Goal: Information Seeking & Learning: Check status

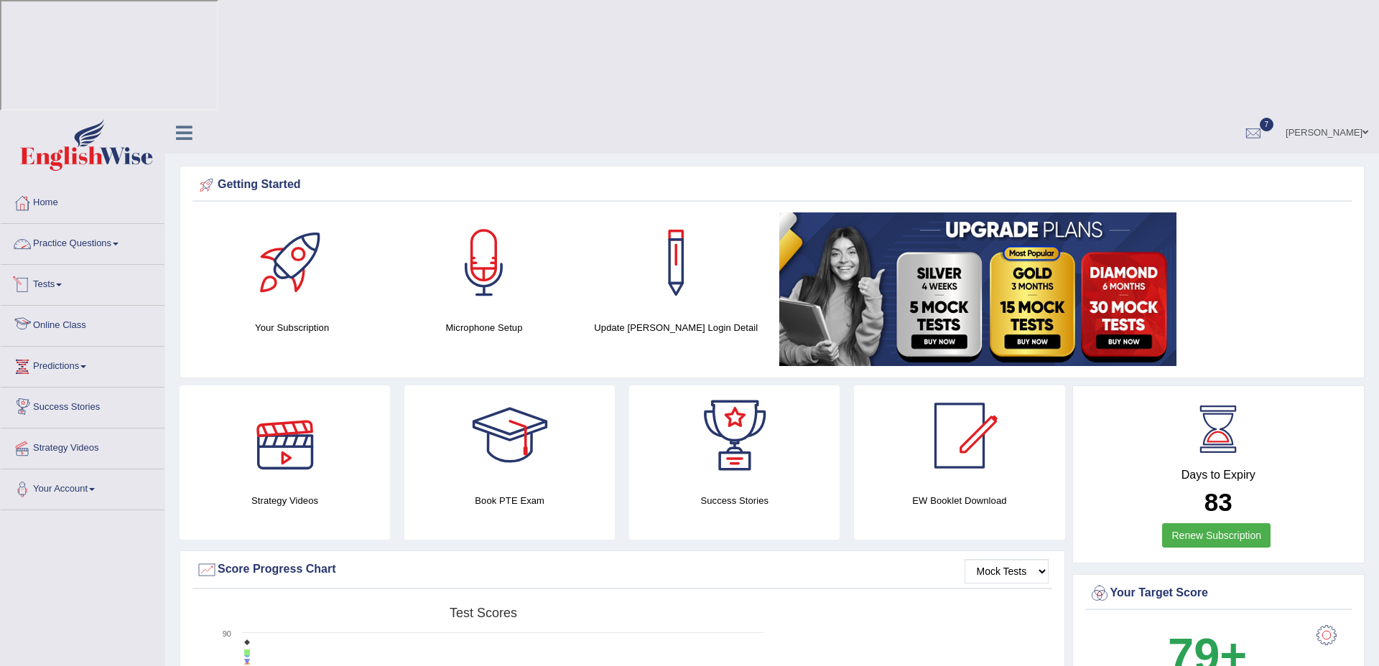
click at [56, 265] on link "Tests" at bounding box center [83, 283] width 164 height 36
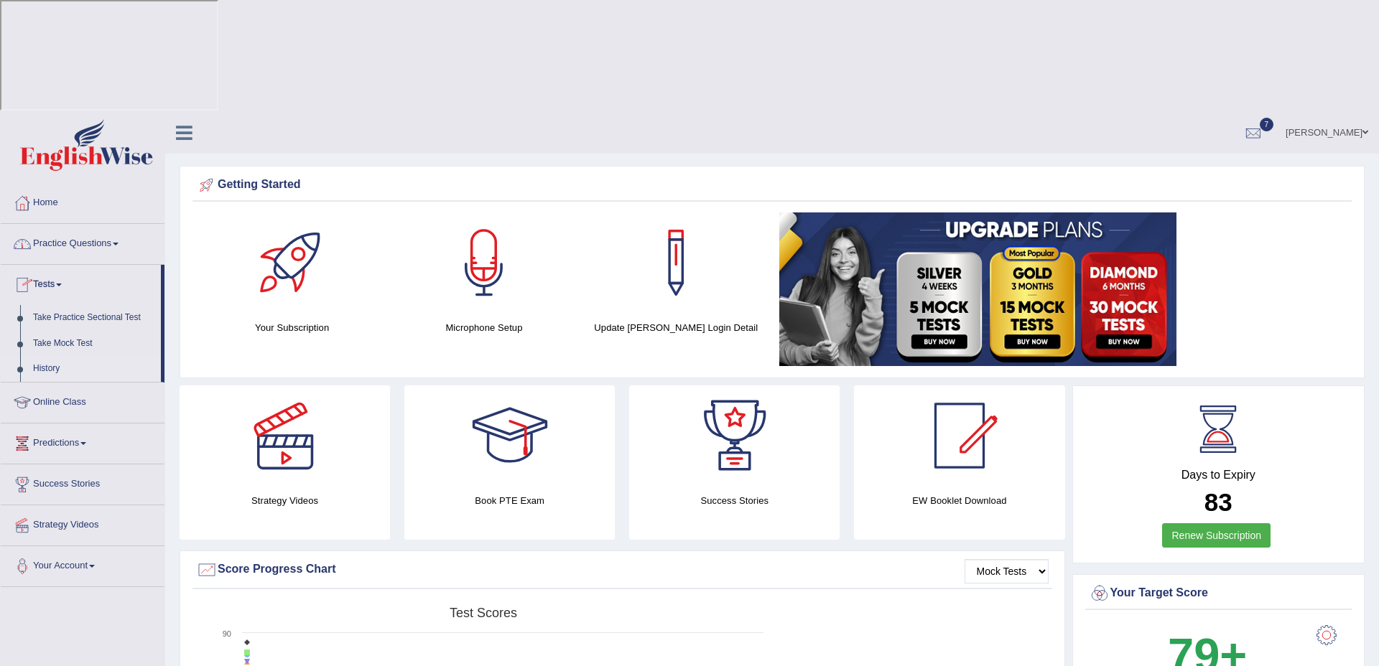
click at [48, 356] on link "History" at bounding box center [94, 369] width 134 height 26
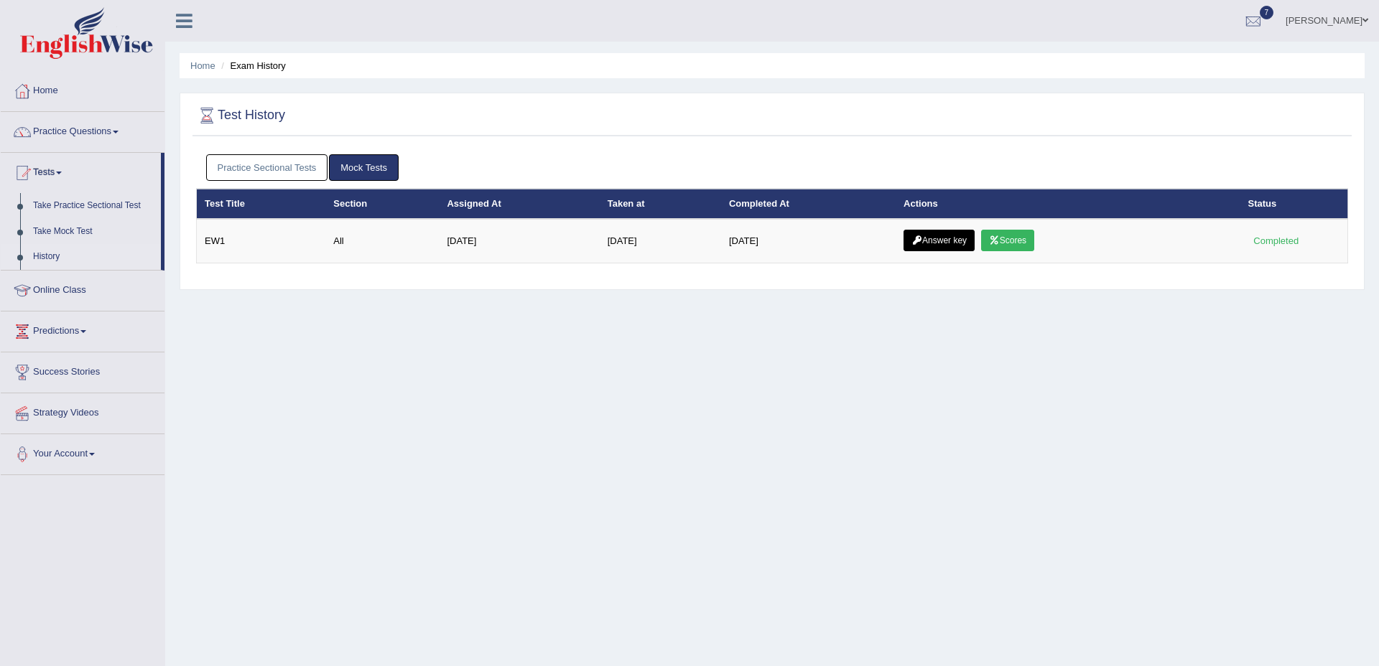
click at [294, 169] on link "Practice Sectional Tests" at bounding box center [267, 167] width 122 height 27
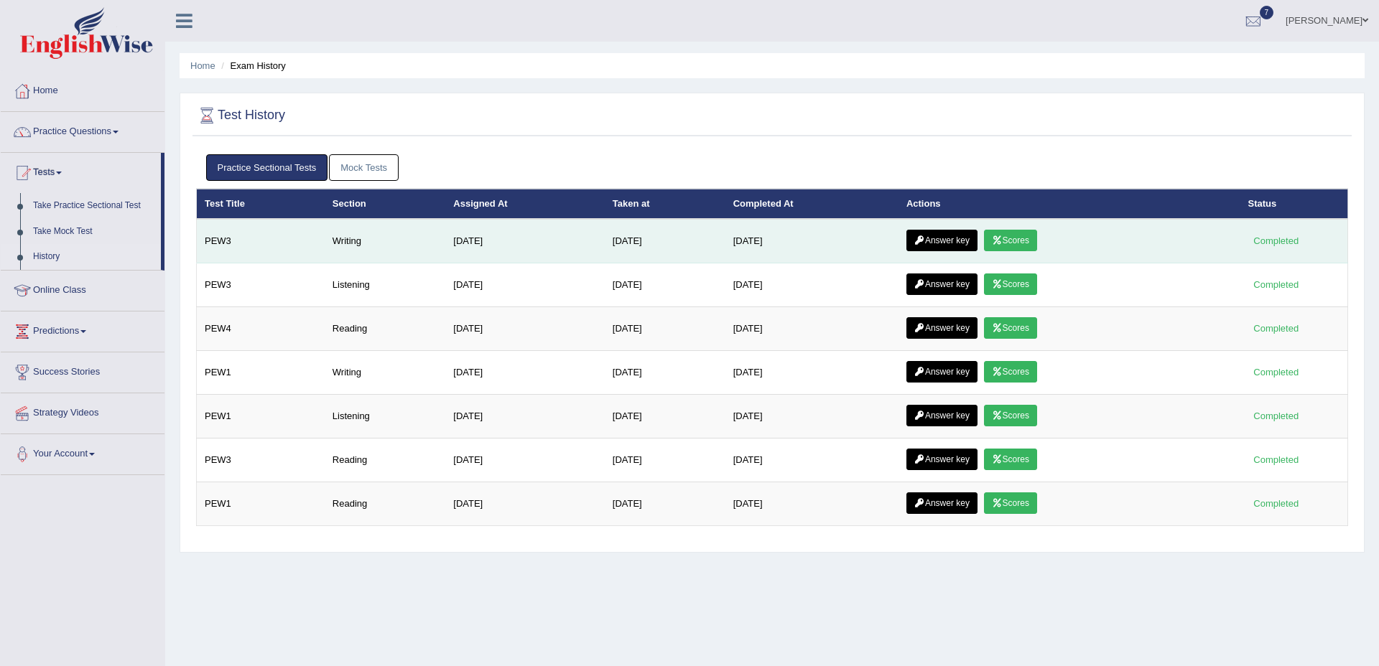
click at [1023, 243] on link "Scores" at bounding box center [1010, 241] width 53 height 22
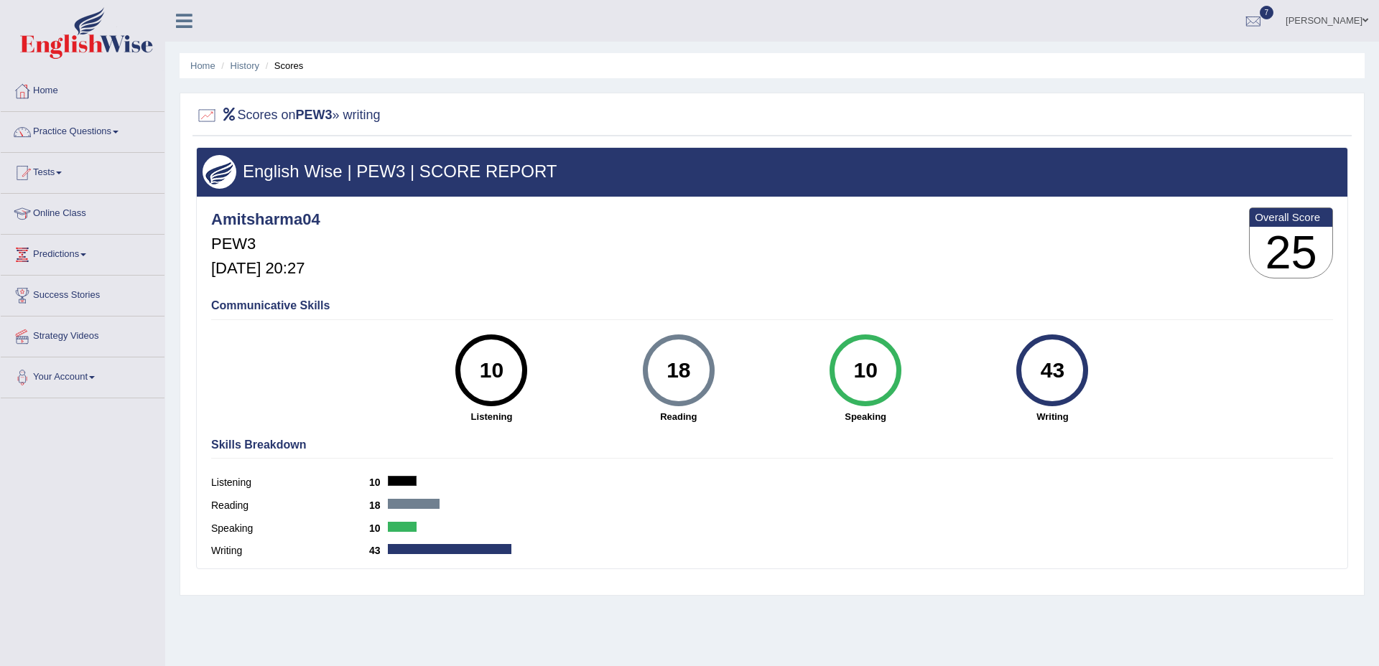
click at [1023, 243] on div "Amitsharma04 PEW3 Oct 8, 2025, 20:27 Overall Score 25" at bounding box center [772, 246] width 1129 height 85
click at [629, 348] on div "18 Reading" at bounding box center [678, 379] width 187 height 89
click at [715, 375] on div "18 Reading" at bounding box center [678, 379] width 187 height 89
drag, startPoint x: 642, startPoint y: 371, endPoint x: 605, endPoint y: 369, distance: 36.7
click at [632, 371] on div "18 Reading" at bounding box center [678, 379] width 187 height 89
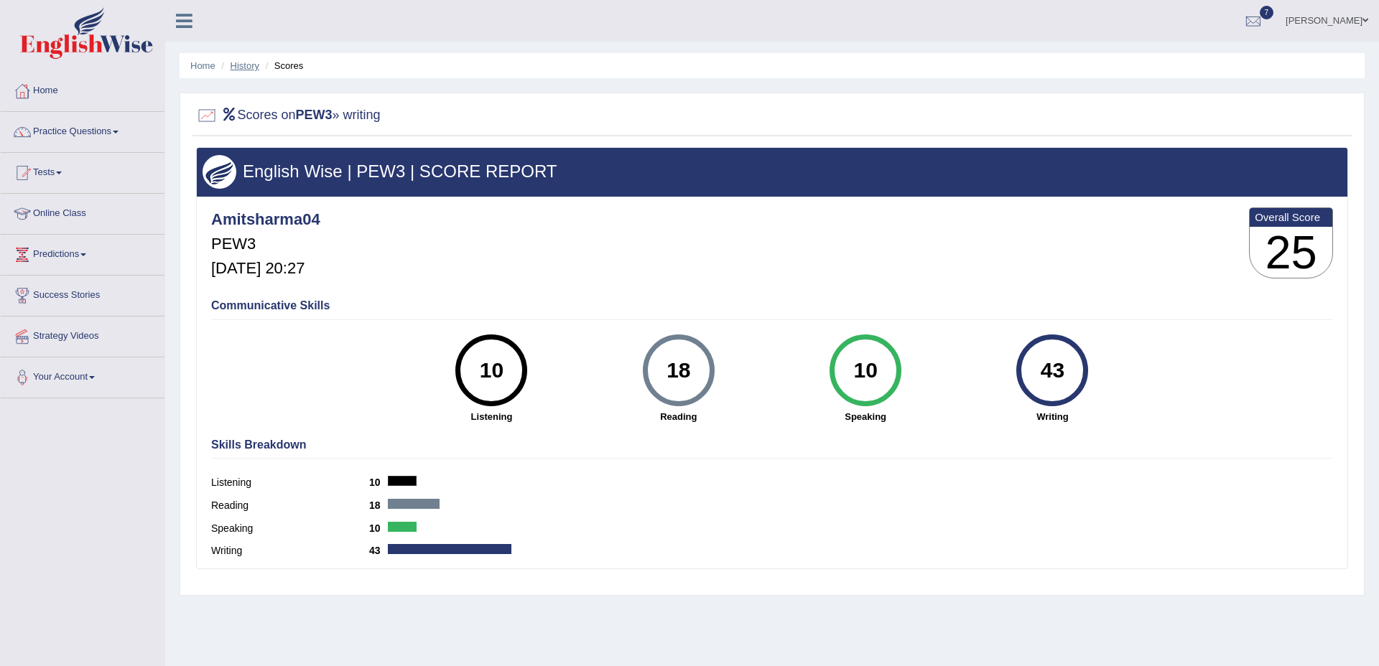
click at [256, 65] on link "History" at bounding box center [244, 65] width 29 height 11
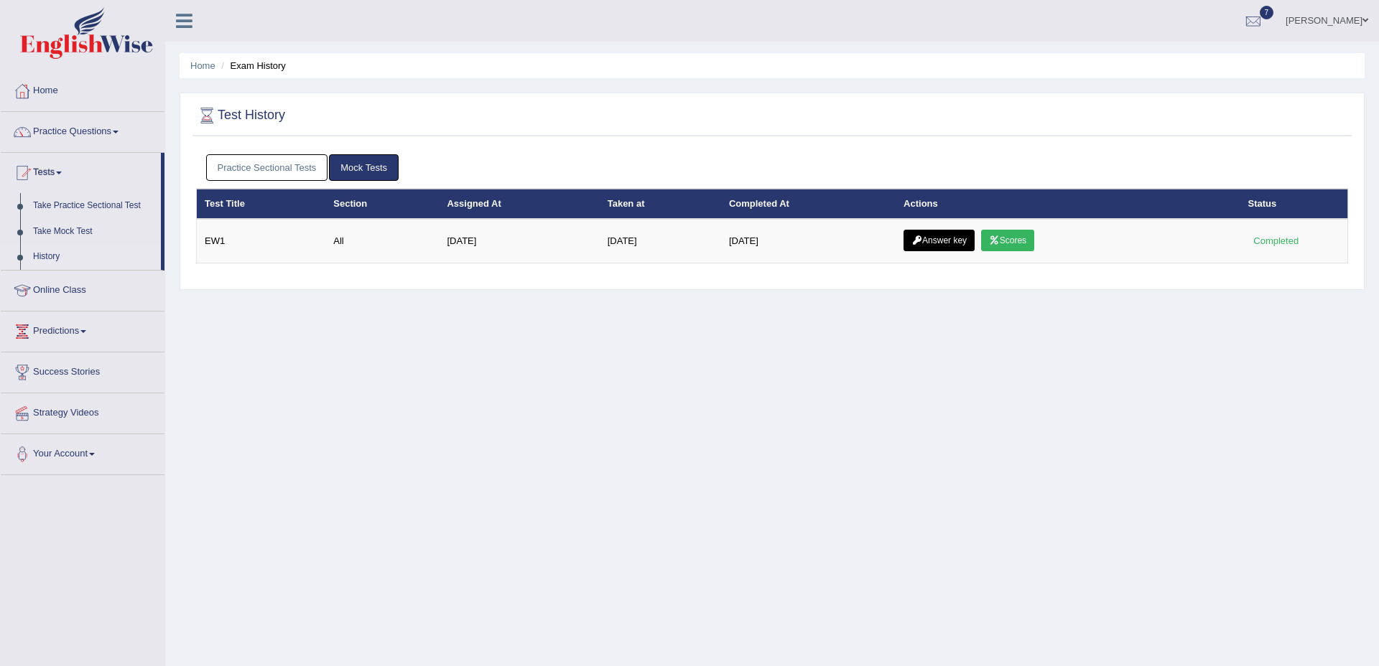
click at [288, 174] on link "Practice Sectional Tests" at bounding box center [267, 167] width 122 height 27
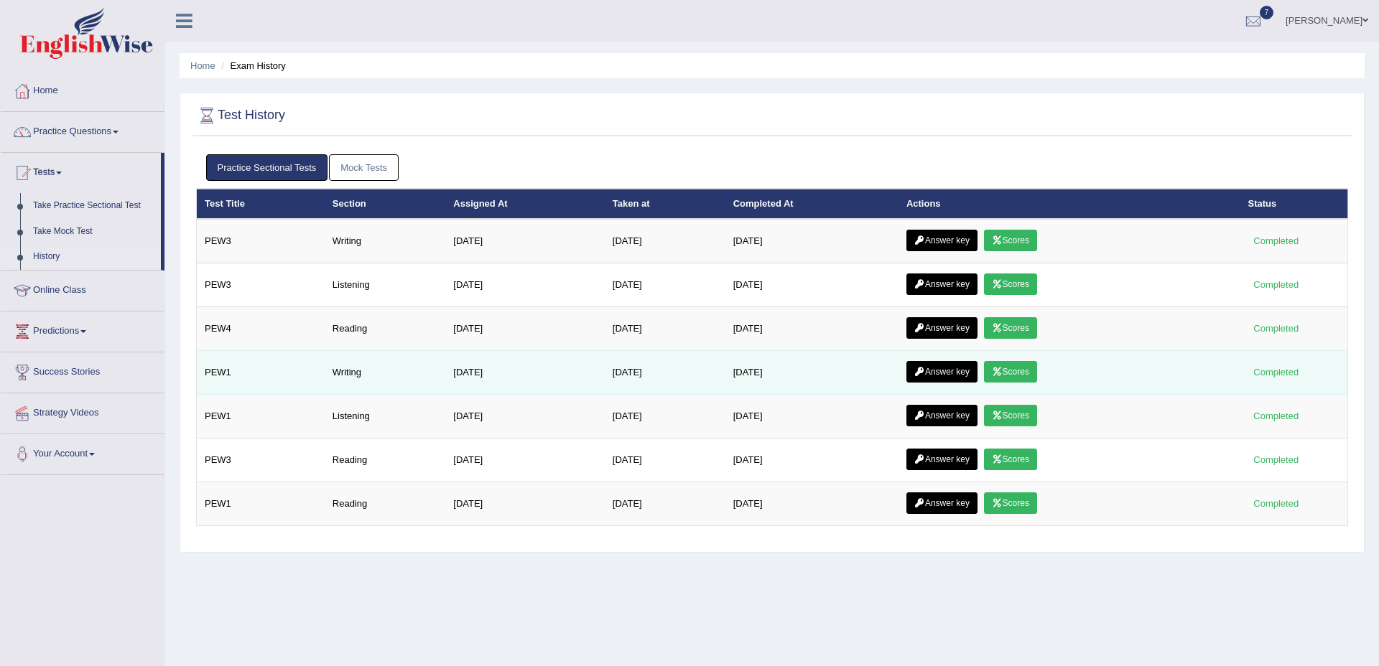
click at [1033, 378] on link "Scores" at bounding box center [1010, 372] width 53 height 22
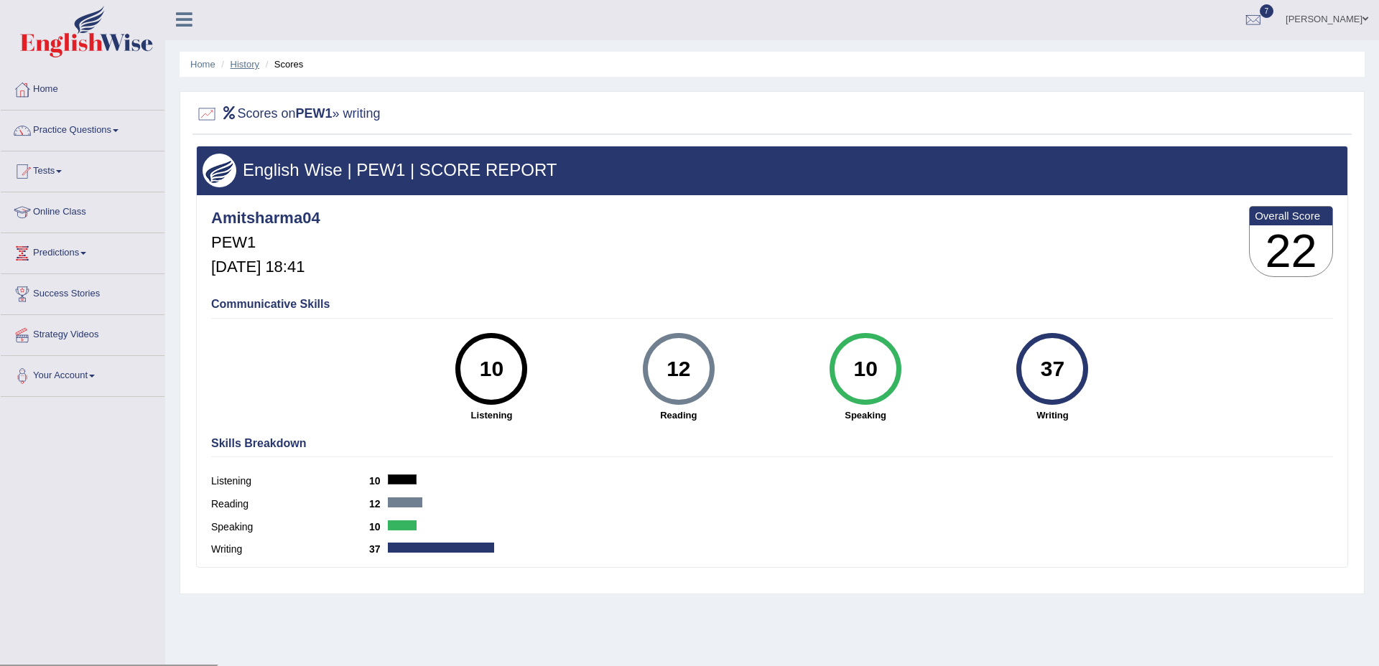
click at [242, 67] on link "History" at bounding box center [244, 64] width 29 height 11
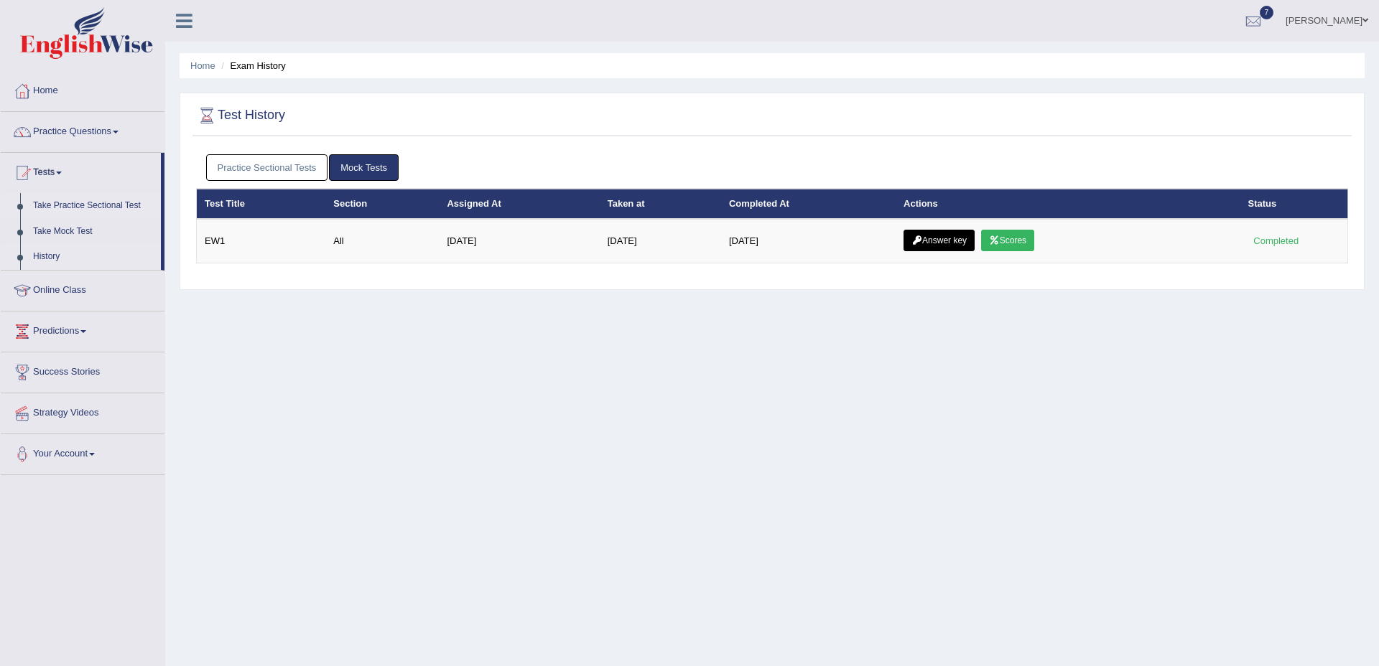
click at [103, 208] on link "Take Practice Sectional Test" at bounding box center [94, 206] width 134 height 26
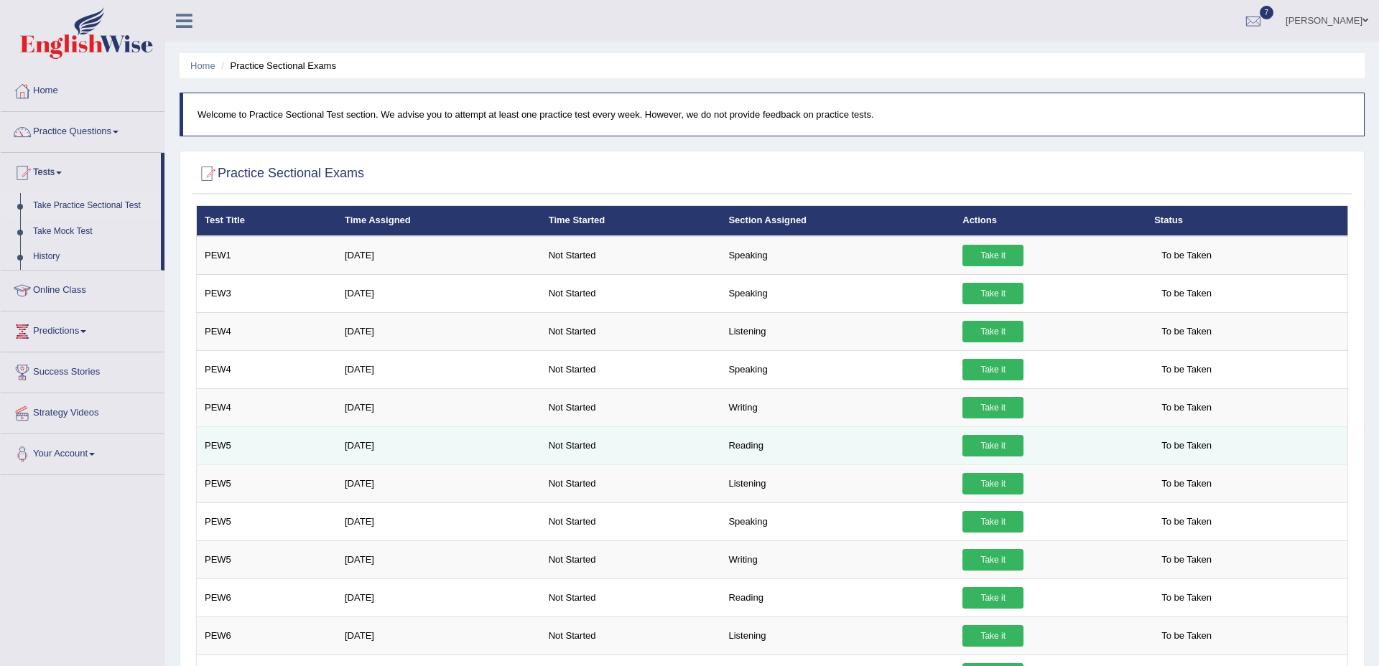
scroll to position [1, 0]
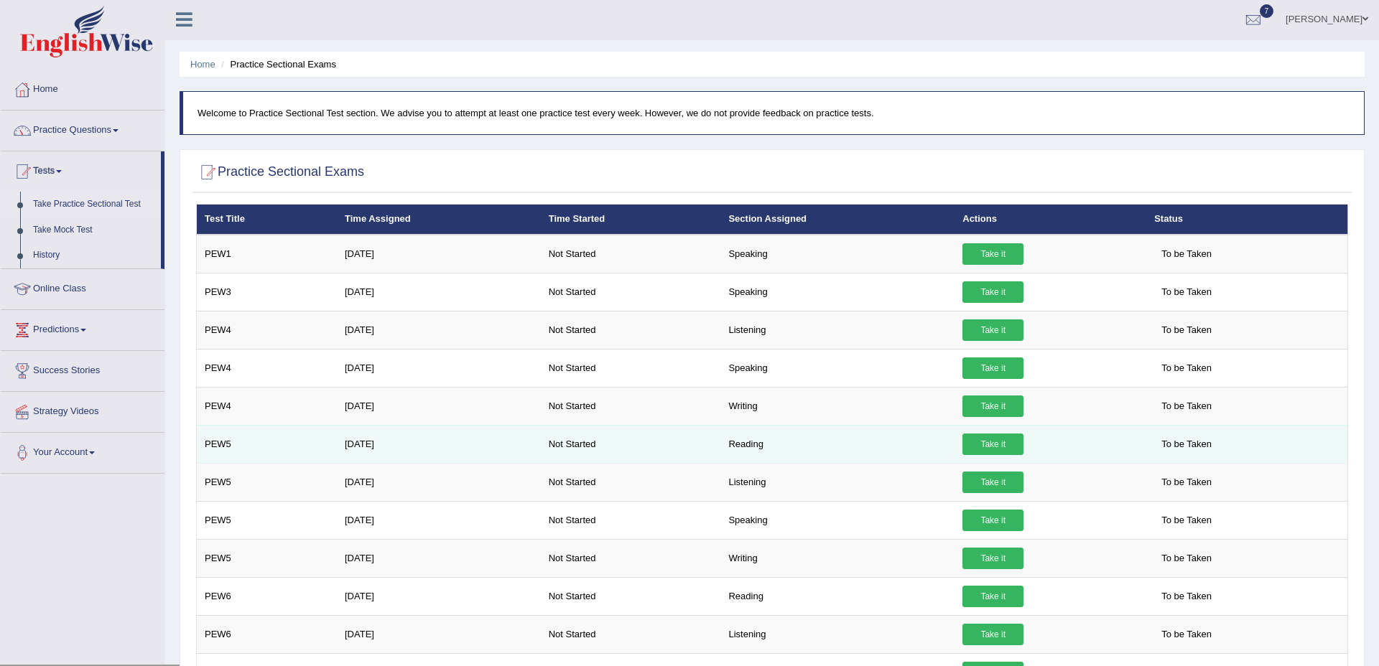
click at [997, 445] on link "Take it" at bounding box center [992, 445] width 61 height 22
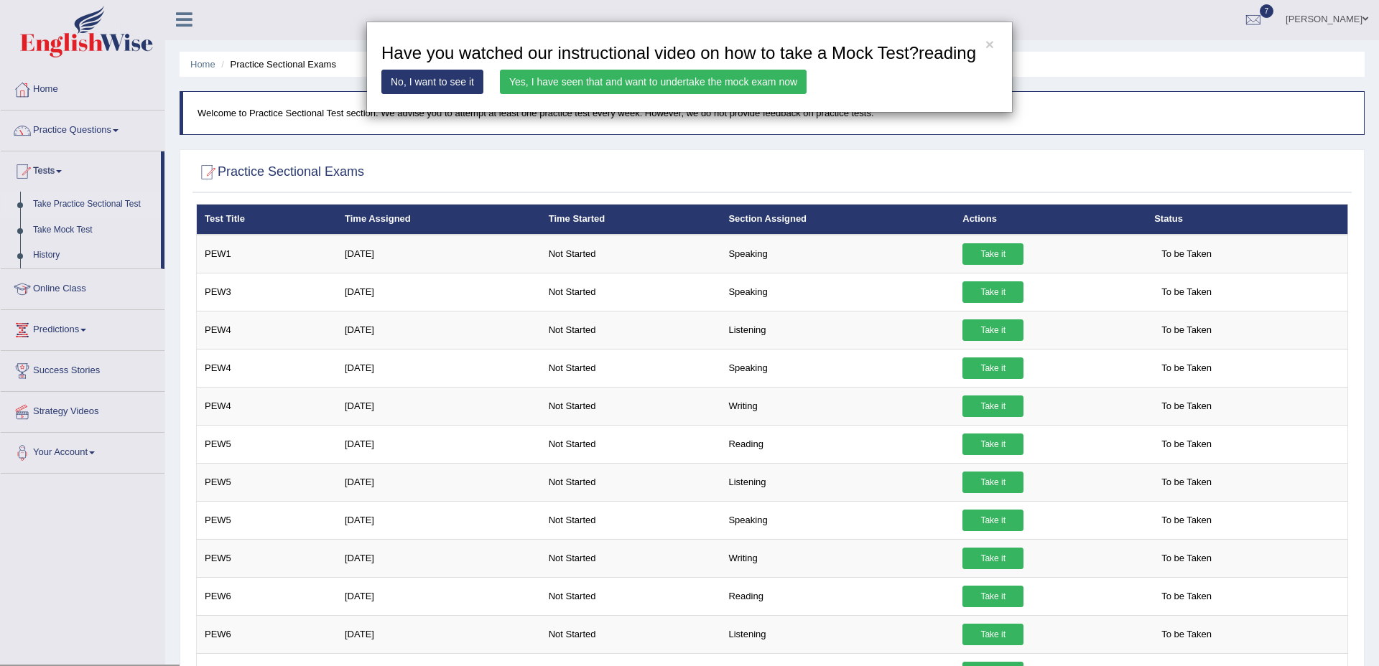
click at [590, 94] on link "Yes, I have seen that and want to undertake the mock exam now" at bounding box center [653, 82] width 307 height 24
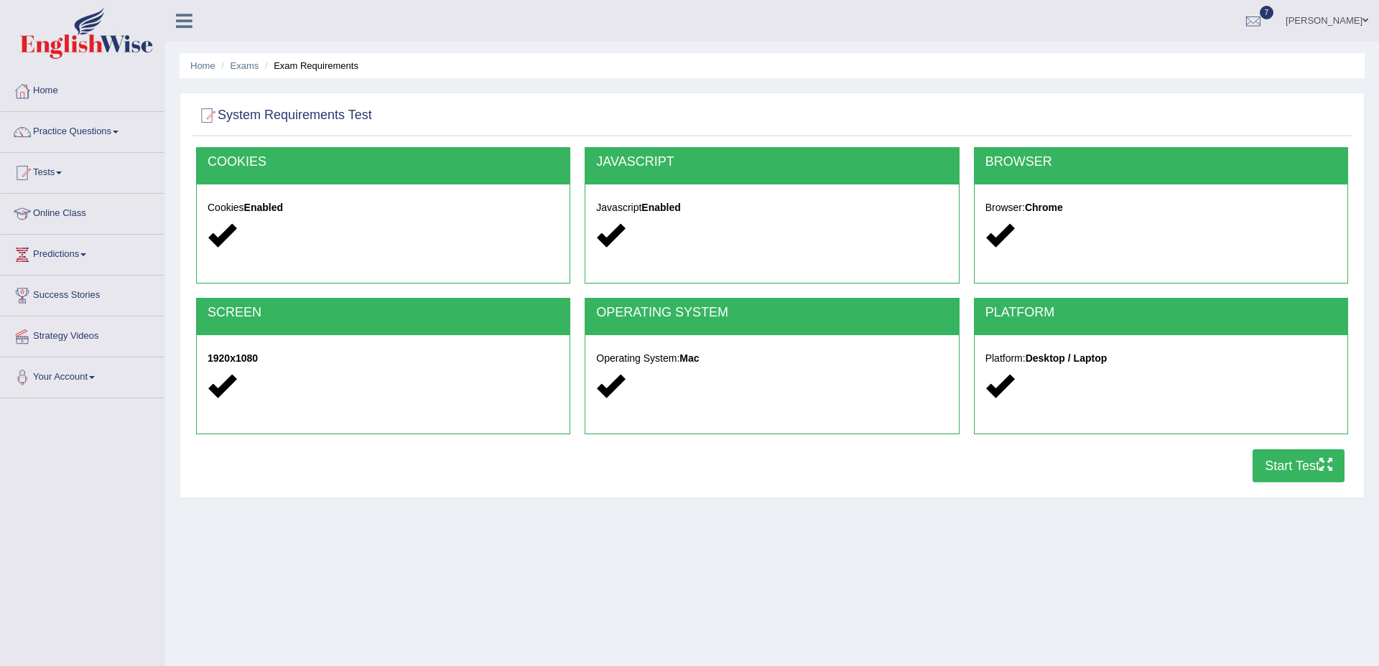
click at [1282, 460] on button "Start Test" at bounding box center [1298, 466] width 92 height 33
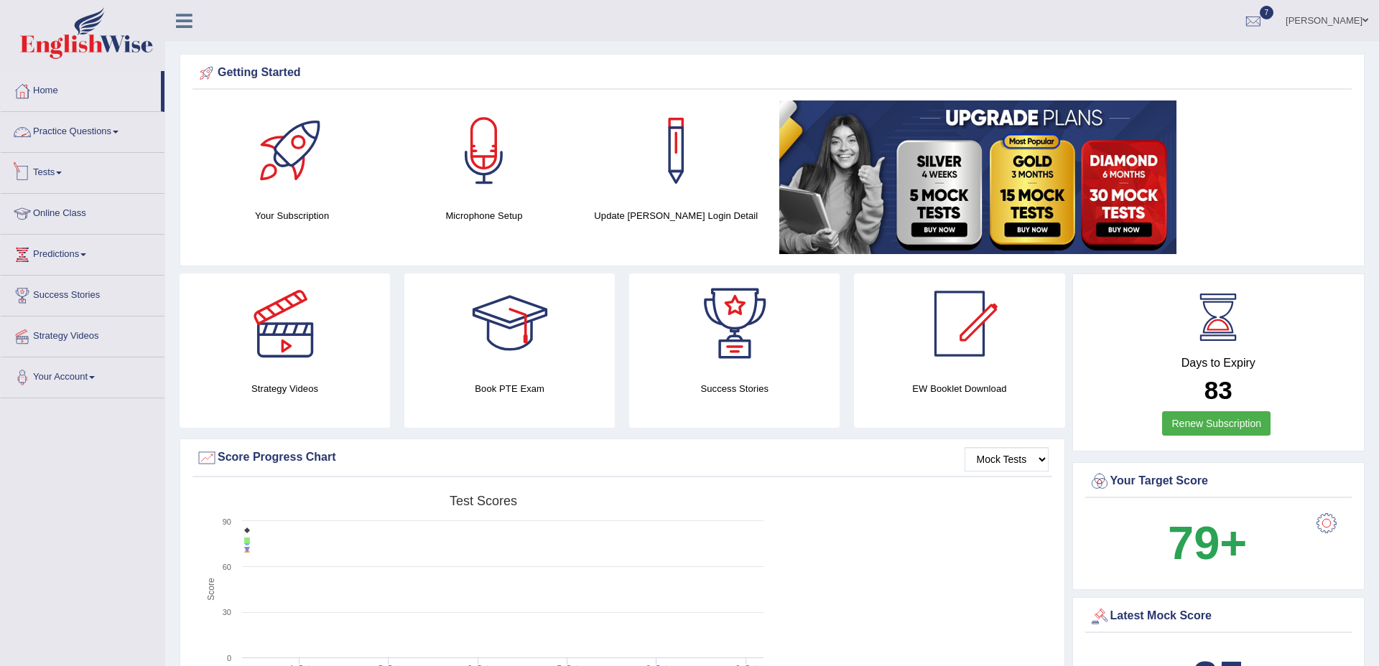
click at [95, 129] on link "Practice Questions" at bounding box center [83, 130] width 164 height 36
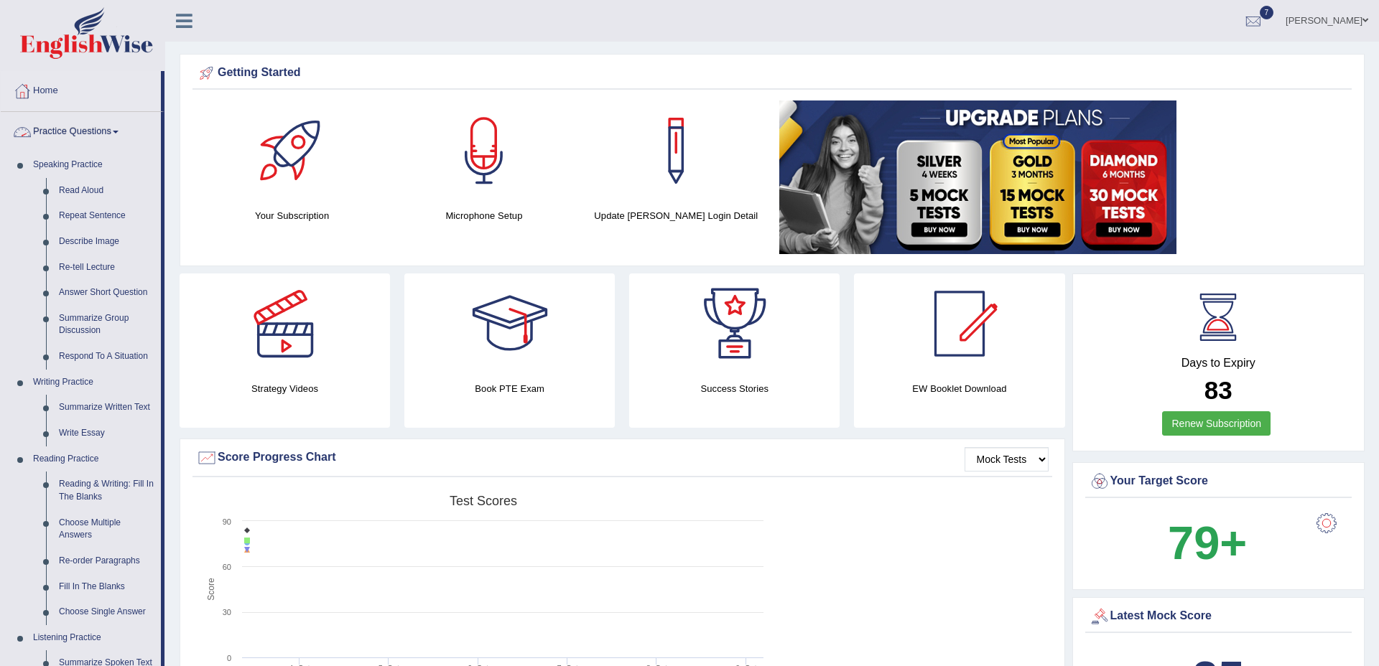
click at [97, 131] on link "Practice Questions" at bounding box center [81, 130] width 160 height 36
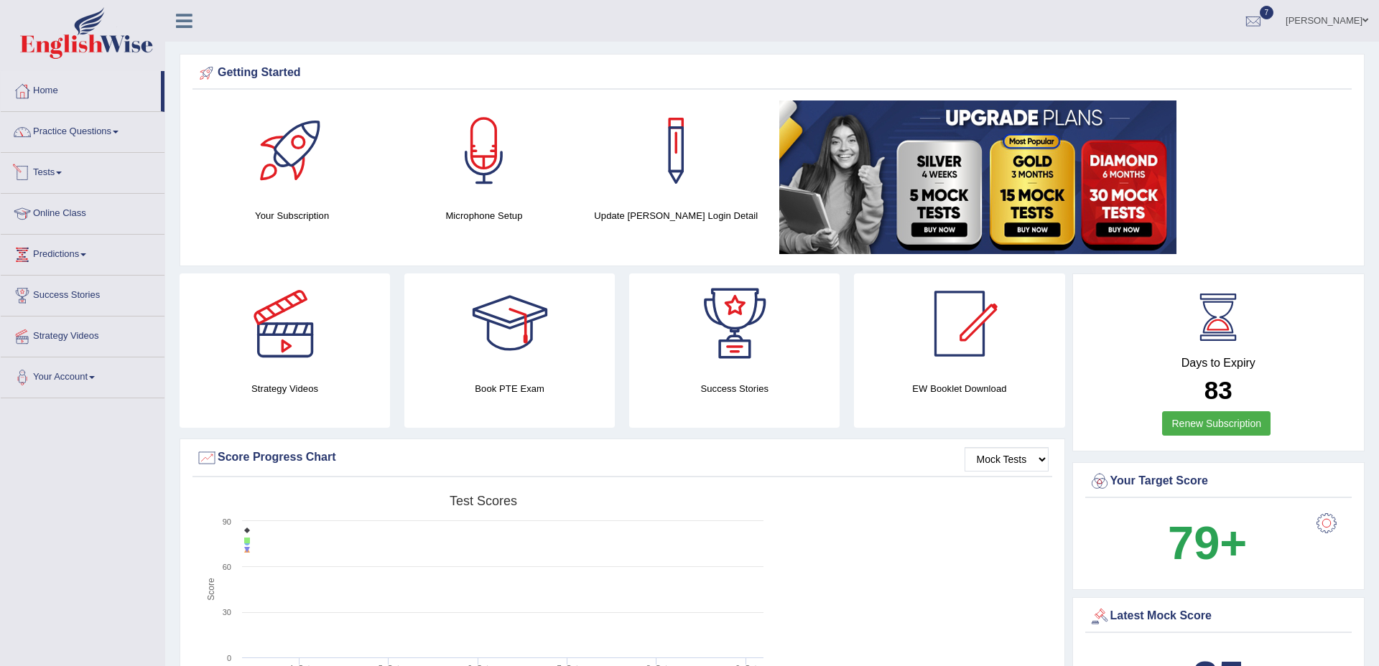
click at [59, 172] on link "Tests" at bounding box center [83, 171] width 164 height 36
click at [42, 254] on link "History" at bounding box center [94, 257] width 134 height 26
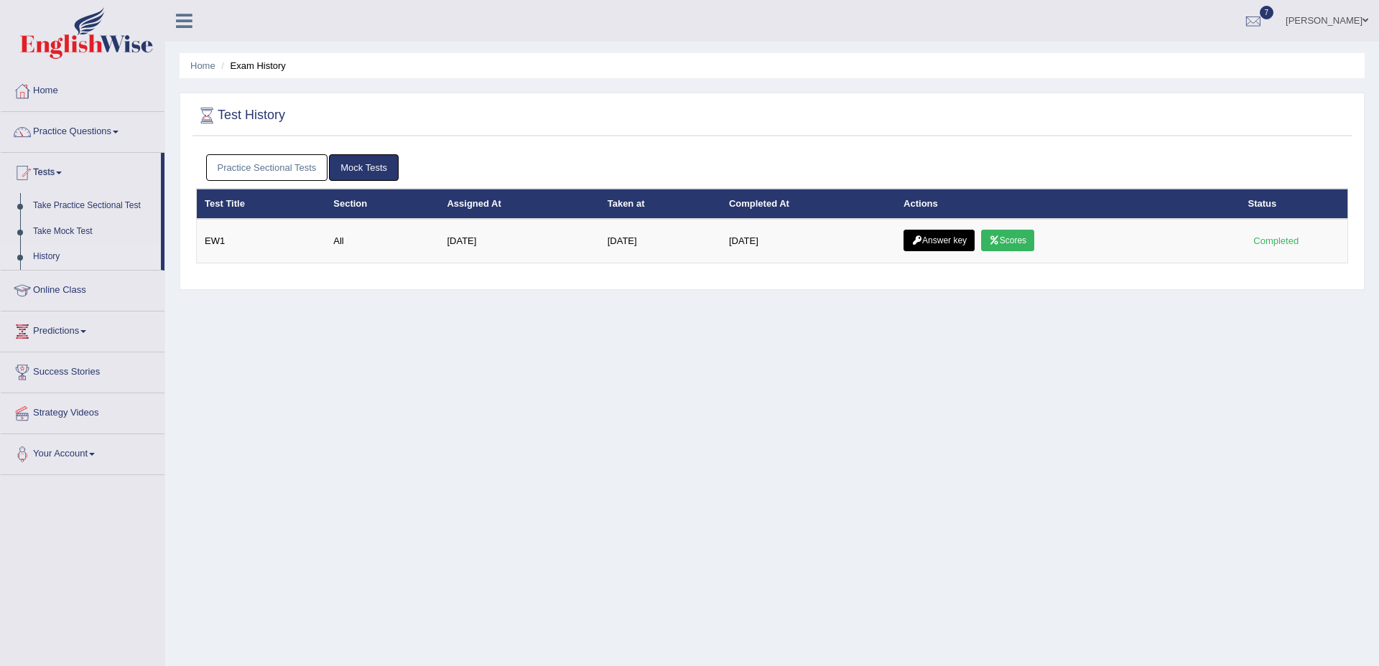
click at [261, 159] on link "Practice Sectional Tests" at bounding box center [267, 167] width 122 height 27
click at [276, 174] on link "Practice Sectional Tests" at bounding box center [267, 167] width 122 height 27
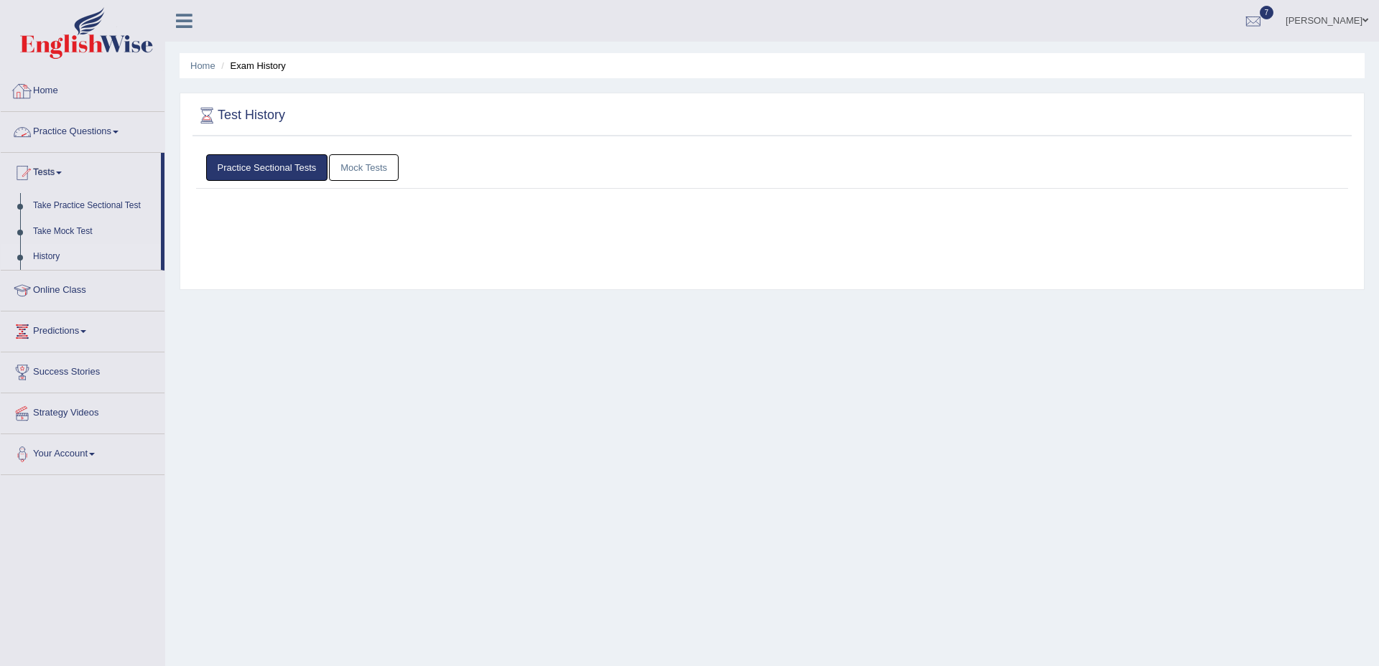
scroll to position [8, 0]
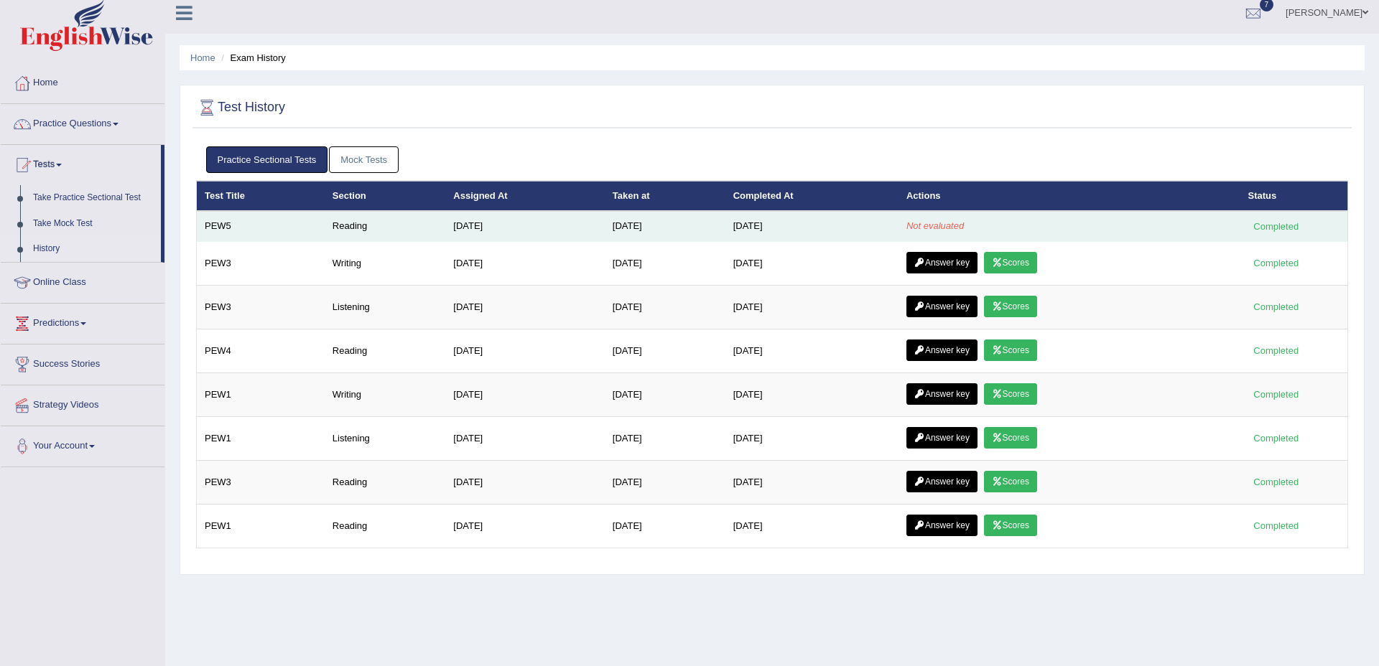
click at [378, 218] on td "Reading" at bounding box center [385, 226] width 121 height 30
drag, startPoint x: 374, startPoint y: 226, endPoint x: 299, endPoint y: 229, distance: 75.5
click at [299, 229] on tr "PEW5 Reading Aug 20, 2025 Oct 9, 2025 Oct 9, 2025 Not evaluated Completed" at bounding box center [772, 226] width 1151 height 30
click at [358, 226] on td "Reading" at bounding box center [385, 226] width 121 height 30
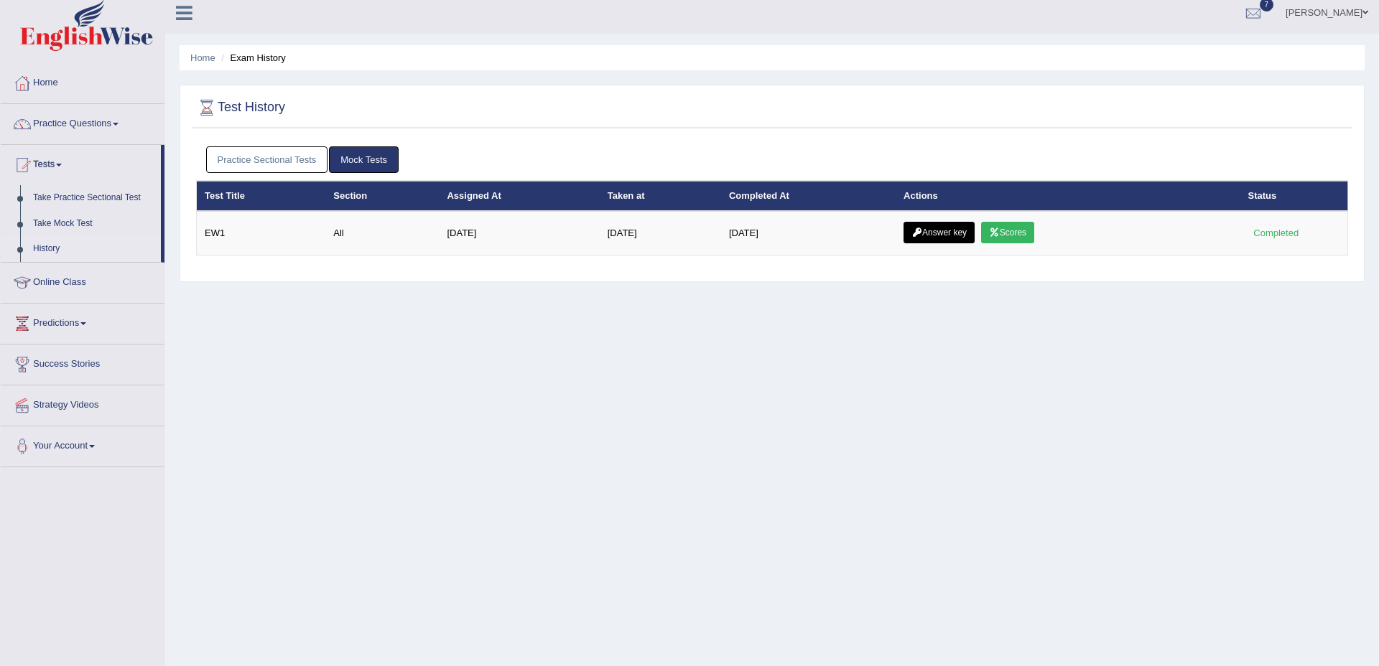
click at [272, 164] on link "Practice Sectional Tests" at bounding box center [267, 159] width 122 height 27
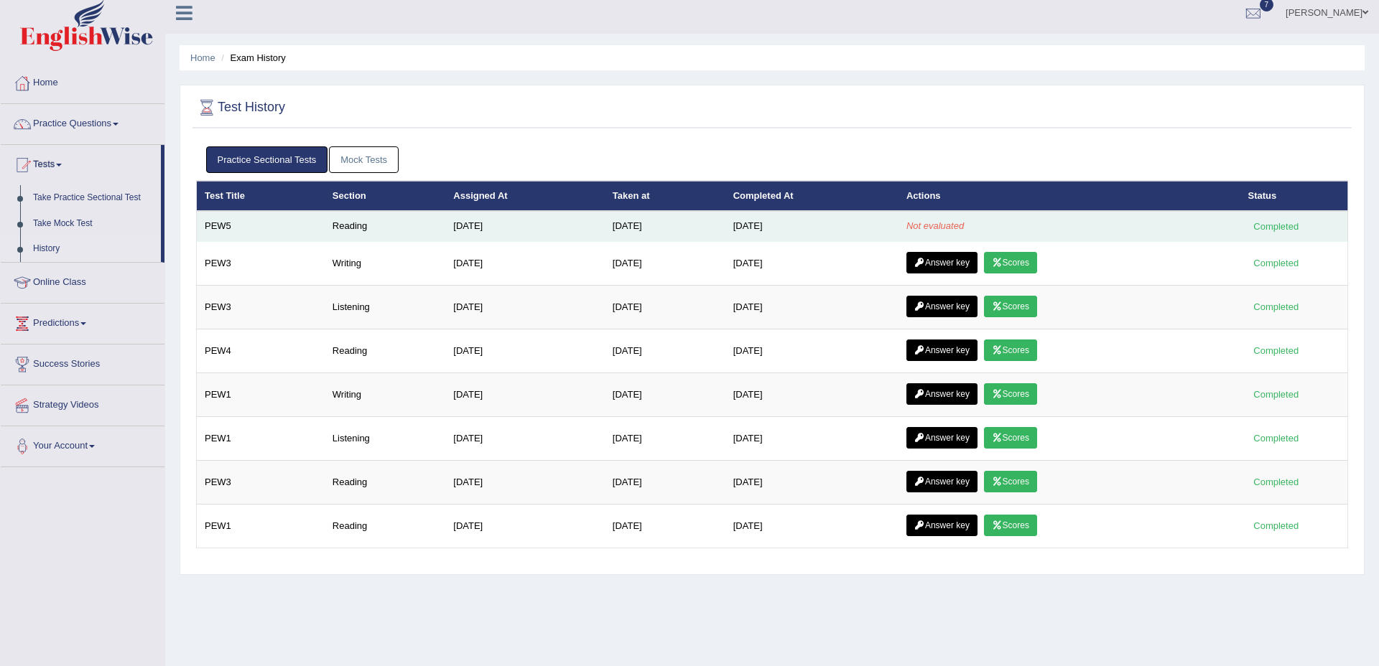
drag, startPoint x: 460, startPoint y: 240, endPoint x: 462, endPoint y: 228, distance: 11.7
click at [460, 239] on td "[DATE]" at bounding box center [524, 226] width 159 height 30
click at [462, 228] on td "[DATE]" at bounding box center [524, 226] width 159 height 30
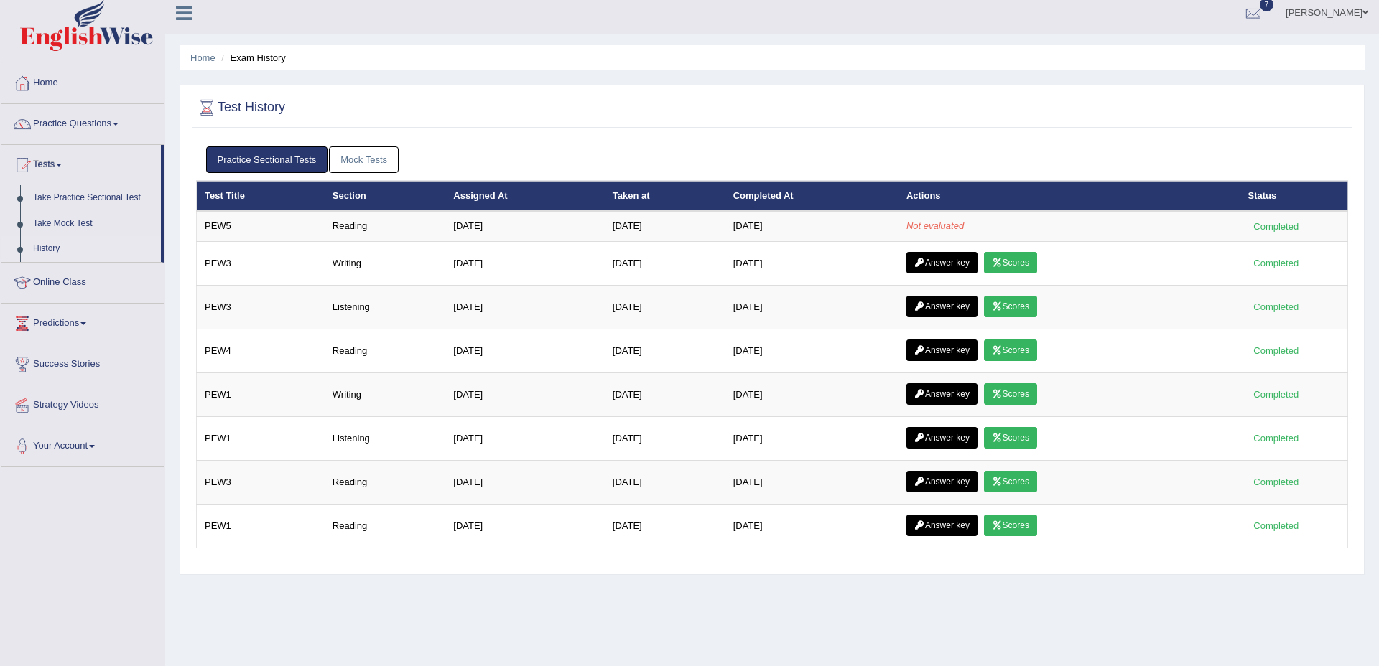
drag, startPoint x: 392, startPoint y: 214, endPoint x: 363, endPoint y: 180, distance: 45.3
click at [392, 213] on td "Reading" at bounding box center [385, 226] width 121 height 30
click at [368, 161] on link "Mock Tests" at bounding box center [364, 159] width 70 height 27
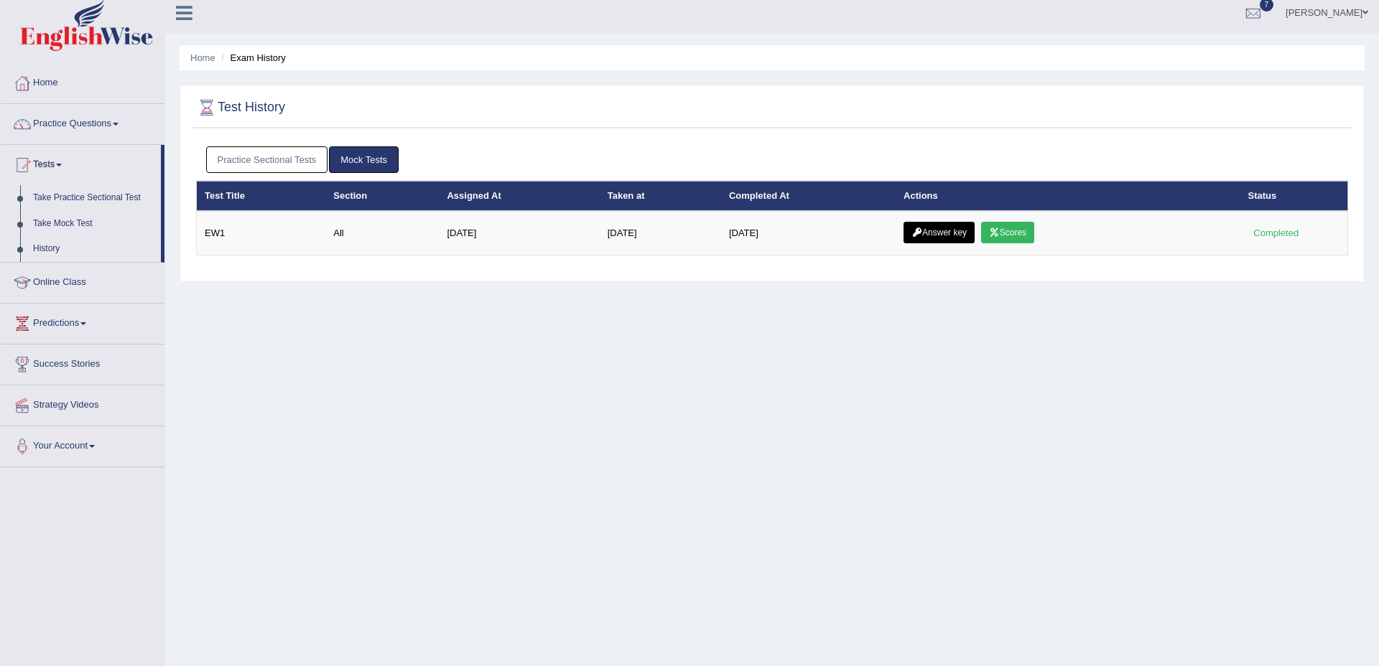
click at [313, 160] on link "Practice Sectional Tests" at bounding box center [267, 159] width 122 height 27
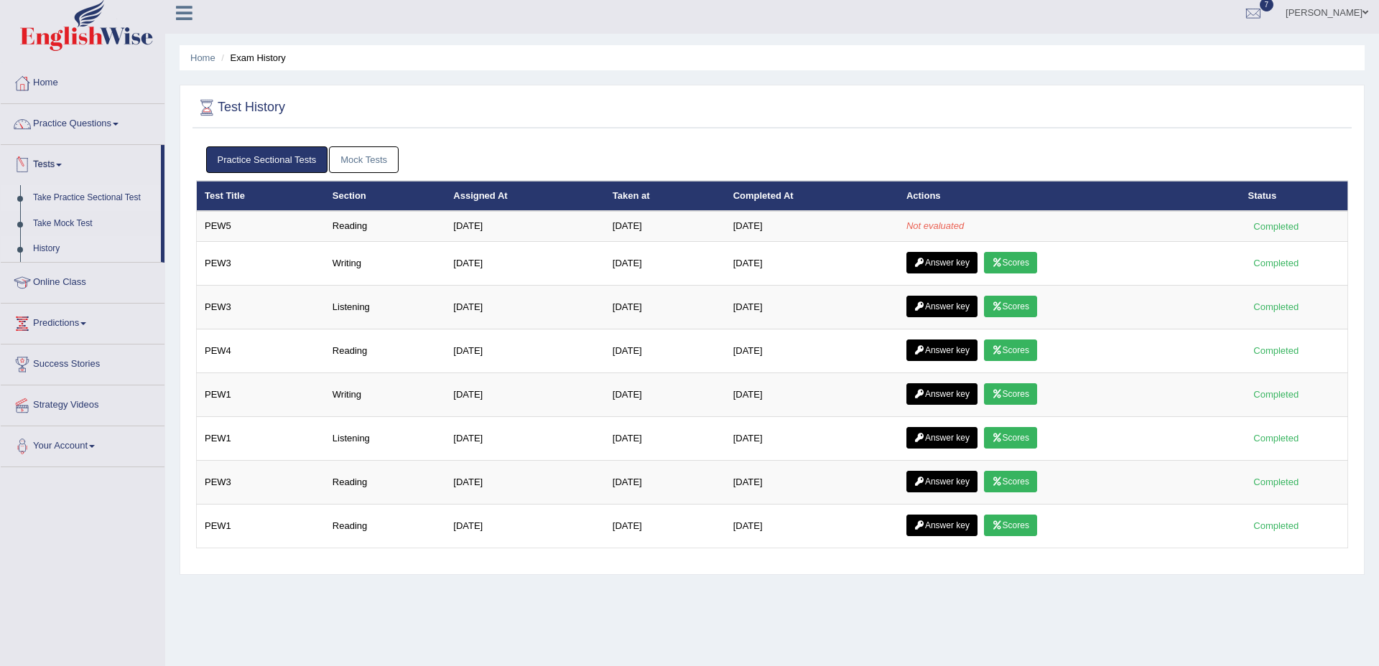
click at [79, 199] on link "Take Practice Sectional Test" at bounding box center [94, 198] width 134 height 26
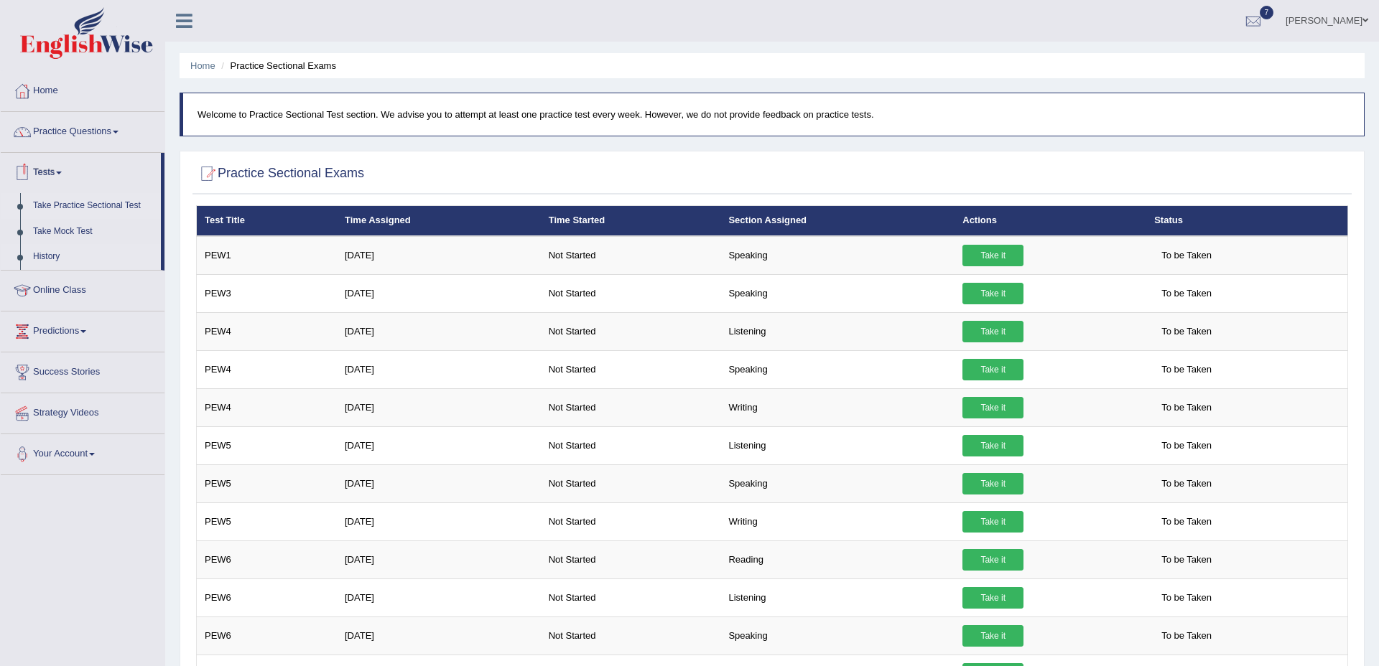
click at [50, 252] on link "History" at bounding box center [94, 257] width 134 height 26
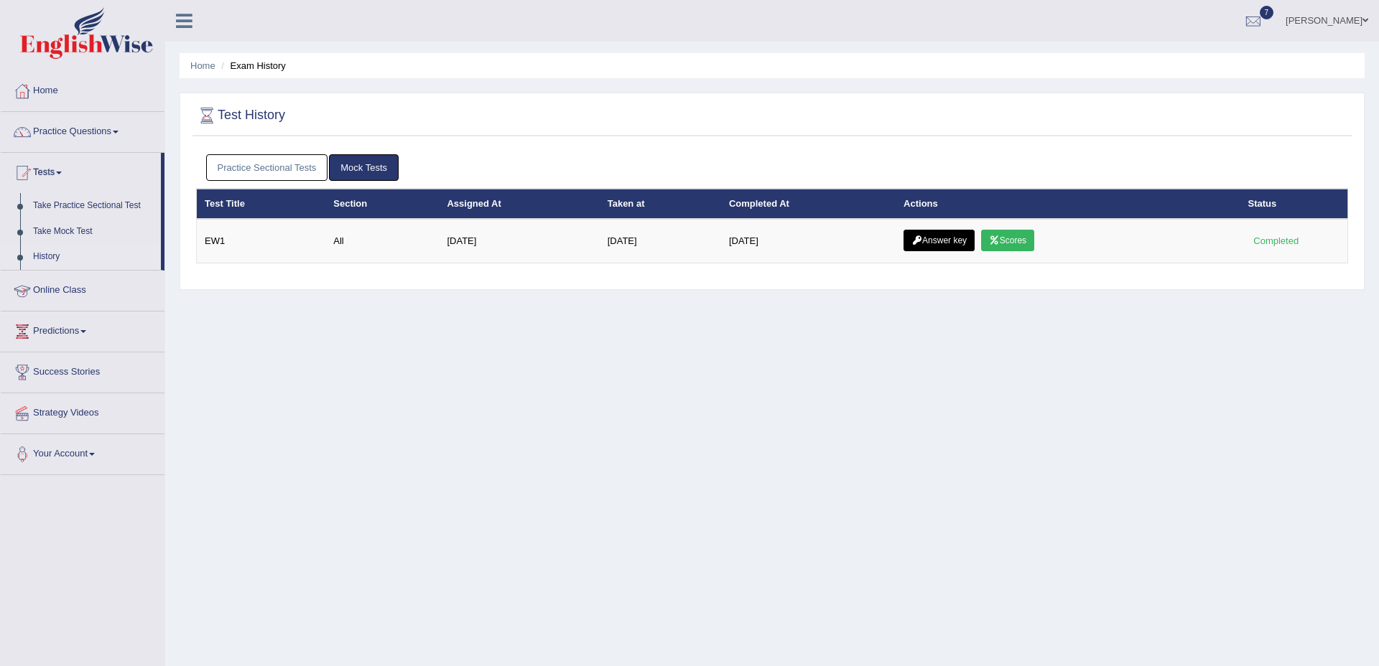
click at [264, 169] on link "Practice Sectional Tests" at bounding box center [267, 167] width 122 height 27
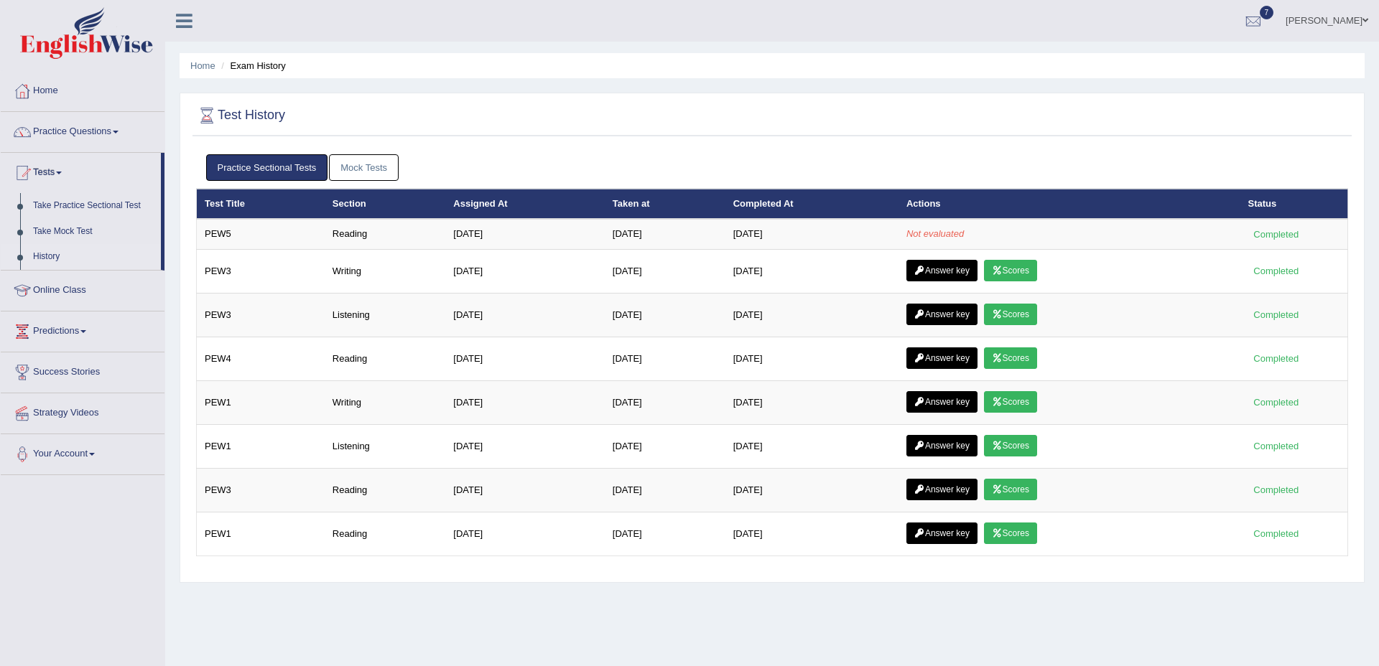
click at [582, 144] on div "Test History Practice Sectional Tests Mock Tests Test Title Section Assigned At…" at bounding box center [772, 338] width 1185 height 490
click at [567, 113] on div at bounding box center [772, 115] width 1152 height 29
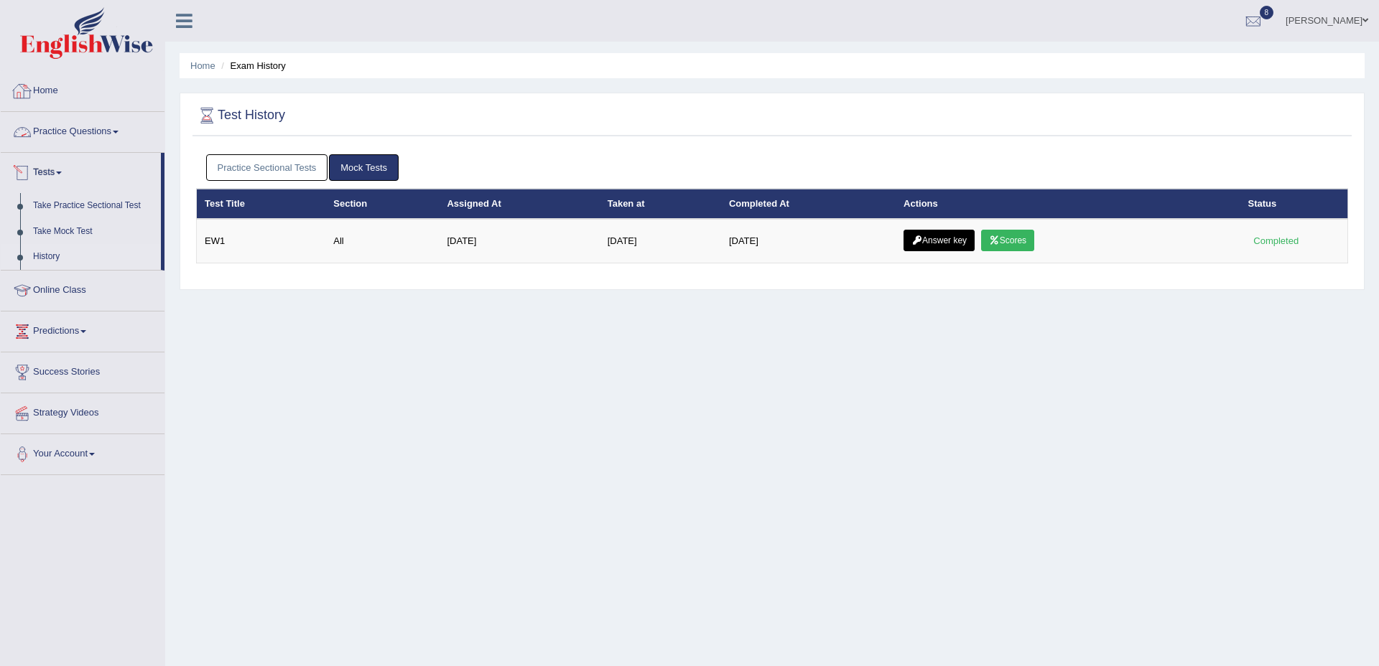
click at [231, 154] on link "Practice Sectional Tests" at bounding box center [267, 167] width 122 height 27
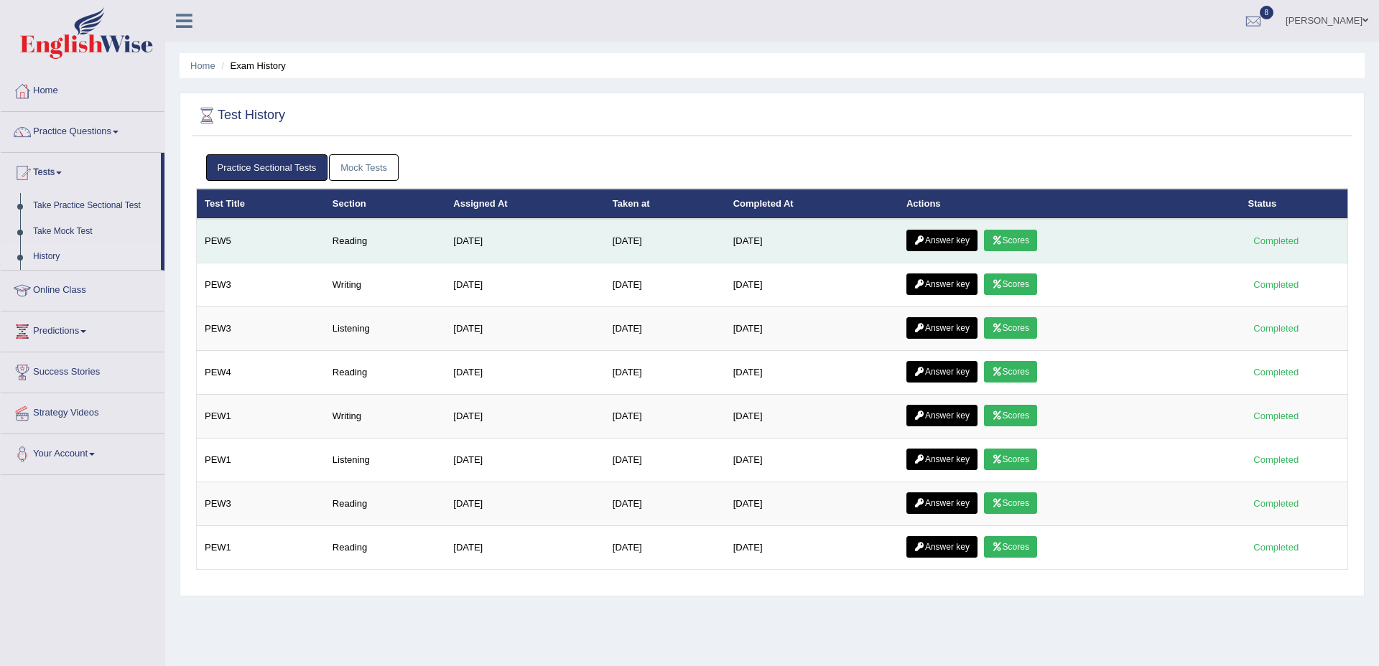
click at [998, 236] on link "Scores" at bounding box center [1010, 241] width 53 height 22
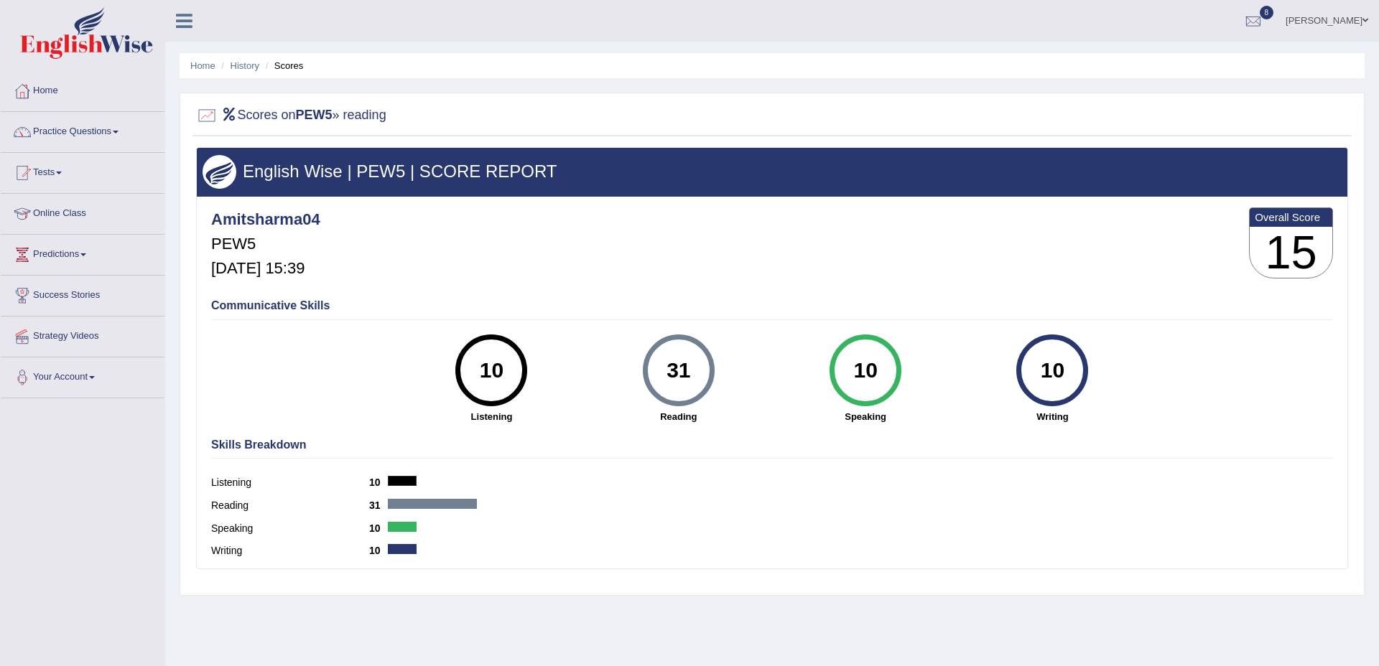
click at [679, 257] on div "Amitsharma04 PEW5 Oct 9, 2025, 15:39 Overall Score 15" at bounding box center [772, 246] width 1129 height 85
click at [232, 64] on link "History" at bounding box center [244, 65] width 29 height 11
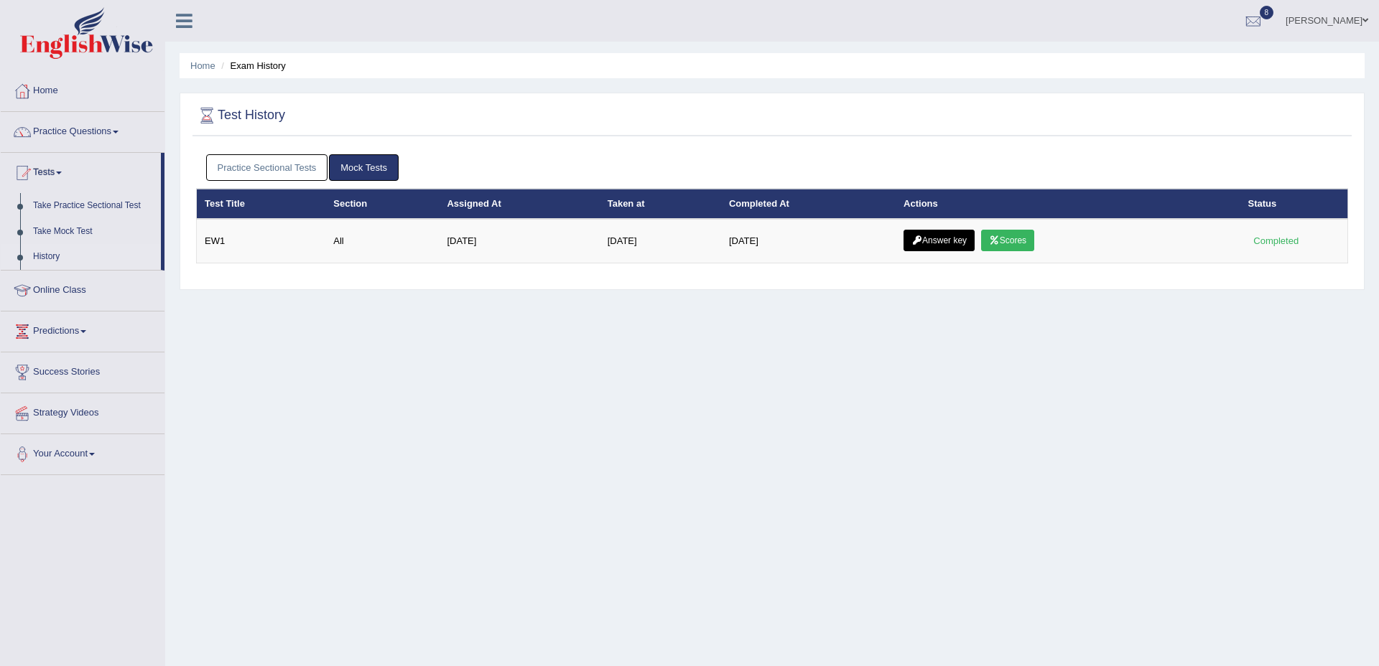
click at [281, 155] on link "Practice Sectional Tests" at bounding box center [267, 167] width 122 height 27
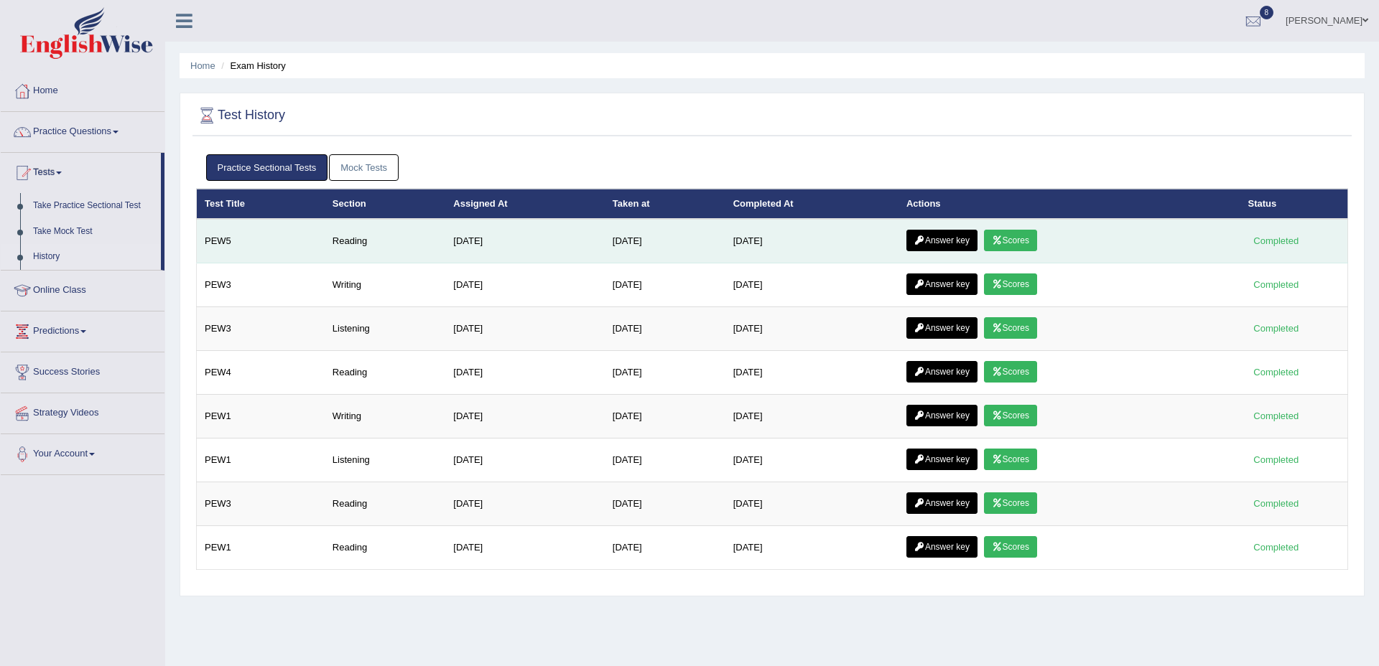
click at [260, 243] on td "PEW5" at bounding box center [261, 241] width 128 height 45
click at [965, 238] on link "Answer key" at bounding box center [941, 241] width 71 height 22
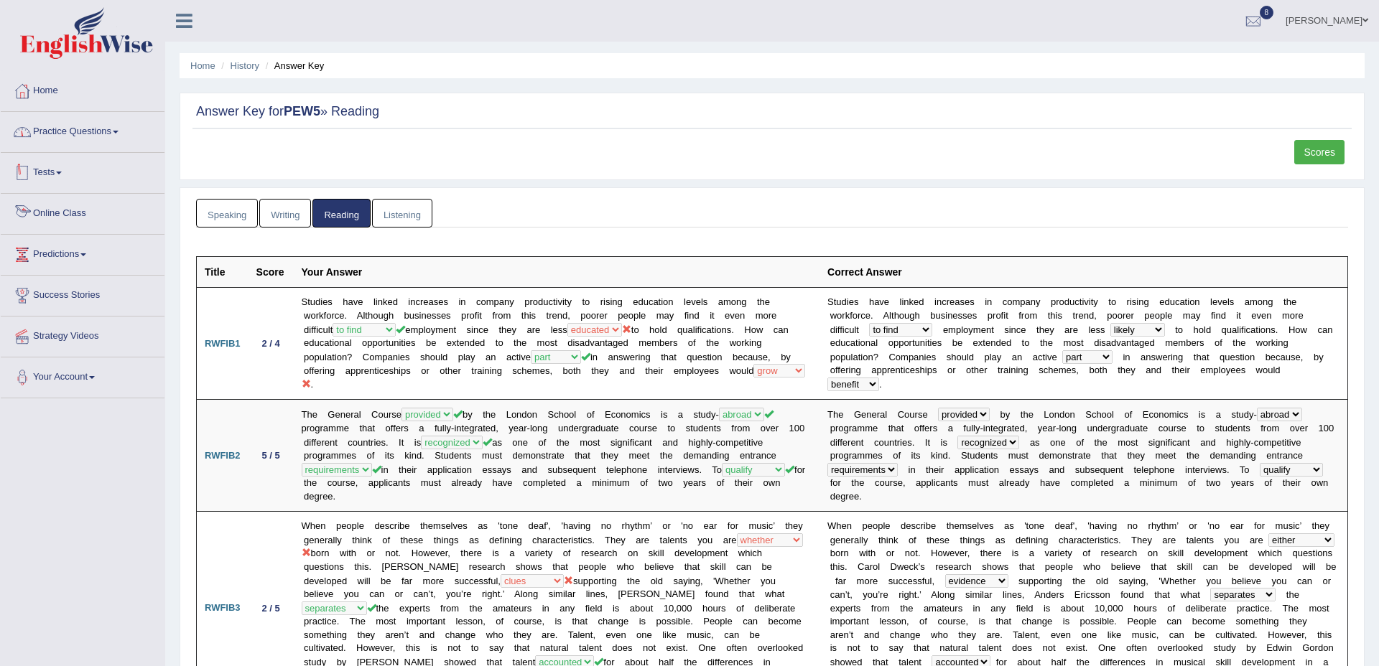
click at [60, 136] on link "Practice Questions" at bounding box center [83, 130] width 164 height 36
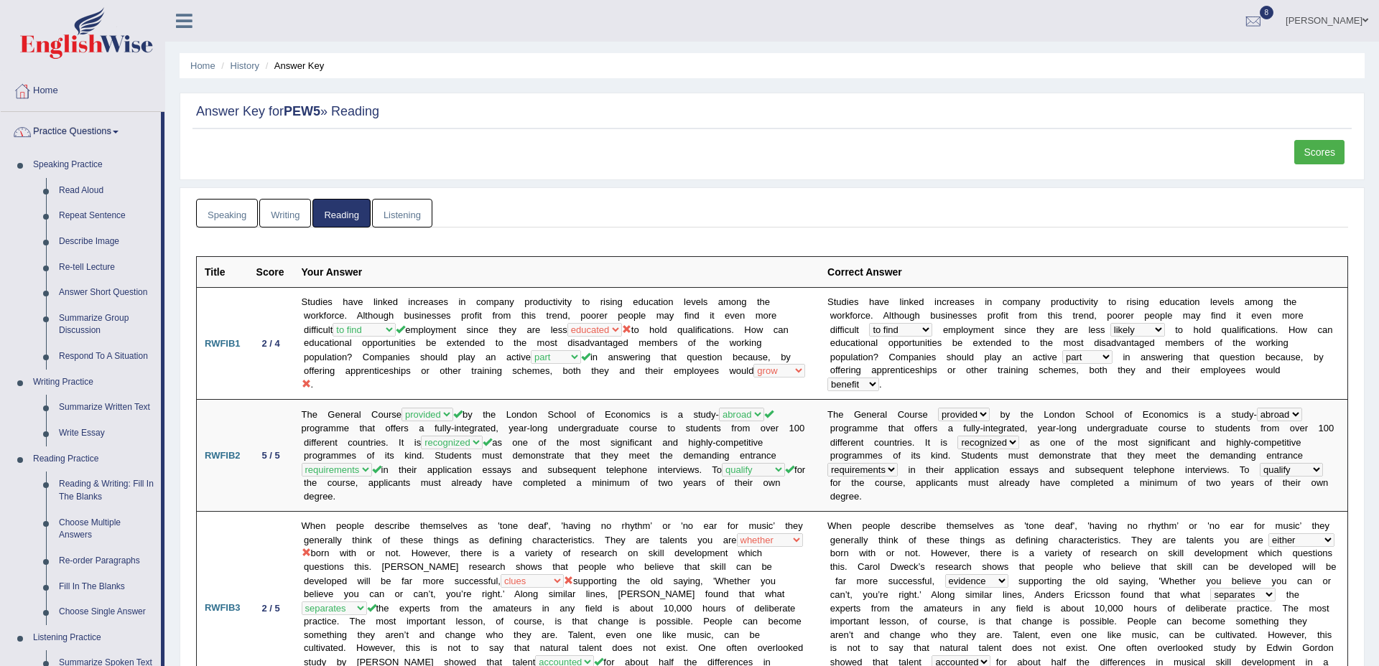
click at [89, 149] on li "Practice Questions Speaking Practice Read Aloud Repeat Sentence Describe Image …" at bounding box center [83, 516] width 164 height 808
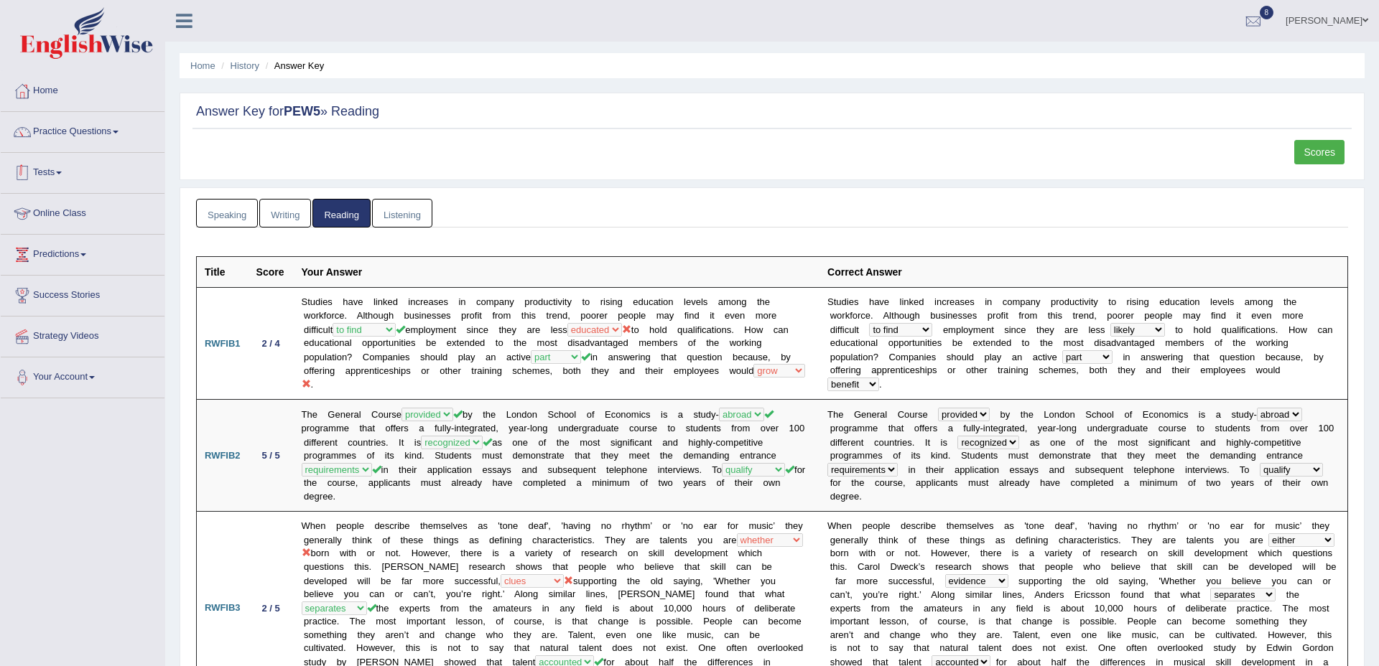
click at [60, 182] on link "Tests" at bounding box center [83, 171] width 164 height 36
click at [95, 205] on link "Take Practice Sectional Test" at bounding box center [94, 206] width 134 height 26
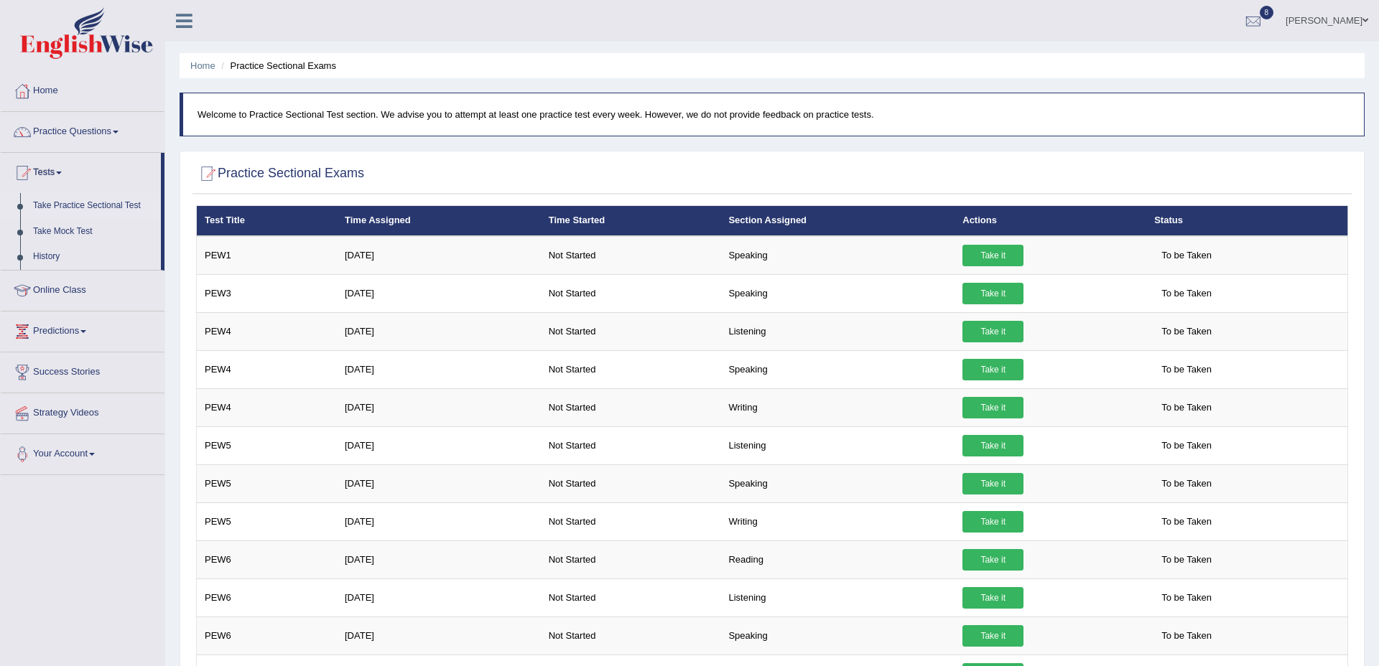
click at [817, 167] on div at bounding box center [772, 173] width 1152 height 29
click at [439, 29] on div "[PERSON_NAME] Toggle navigation Username: amitsharma04 Access Type: Online Subs…" at bounding box center [772, 21] width 1214 height 42
